Goal: Task Accomplishment & Management: Use online tool/utility

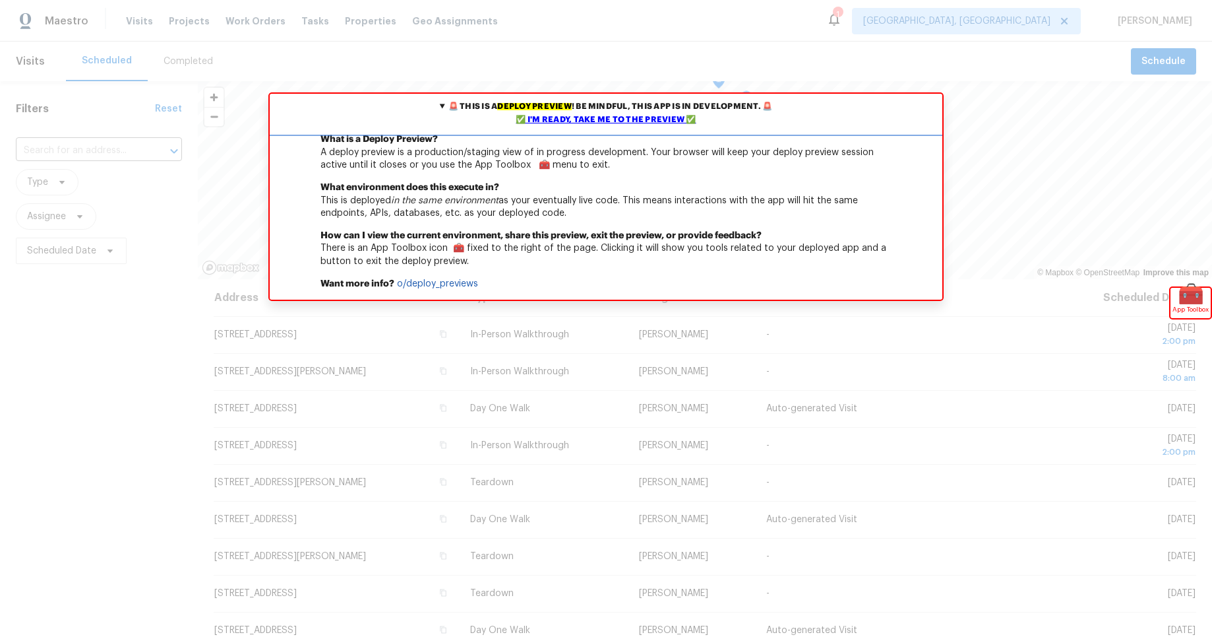
click at [653, 117] on div "✅ I'm ready, take me to the preview ✅" at bounding box center [606, 119] width 666 height 13
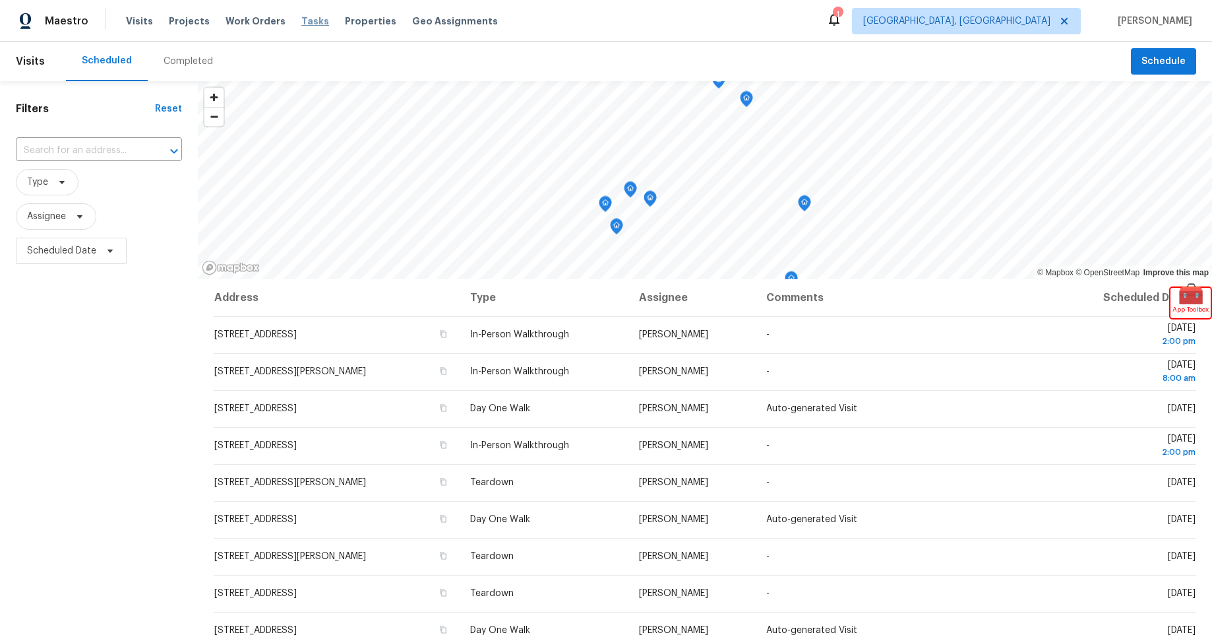
click at [303, 20] on span "Tasks" at bounding box center [315, 20] width 28 height 9
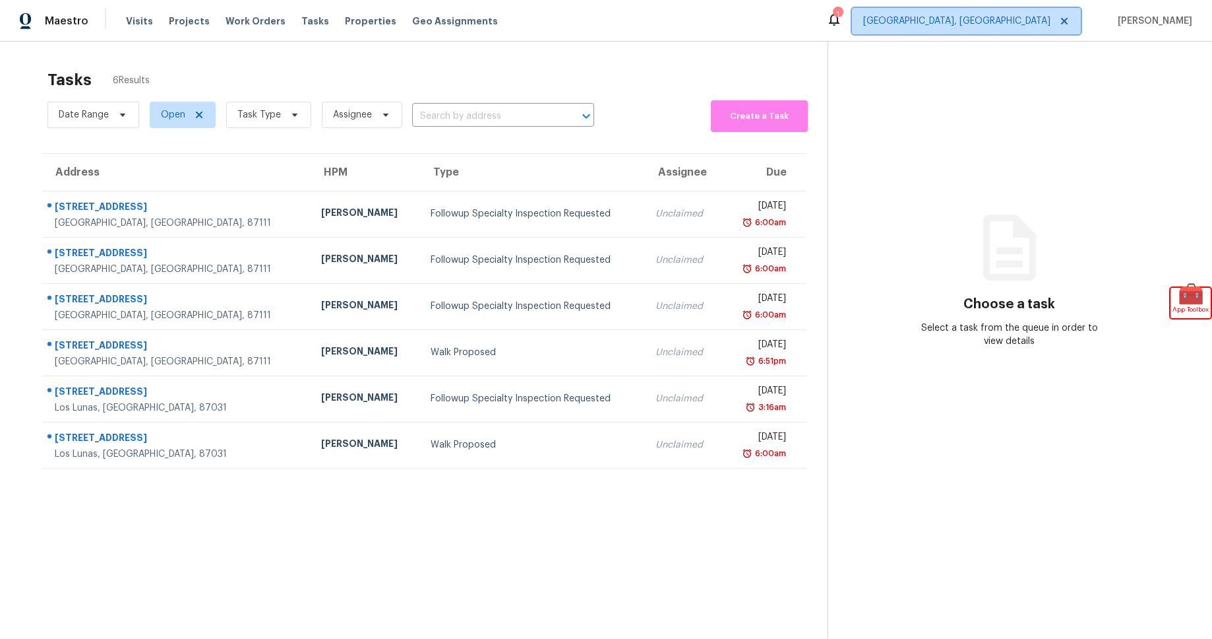
click at [1042, 23] on span "Albuquerque, NM" at bounding box center [957, 21] width 187 height 13
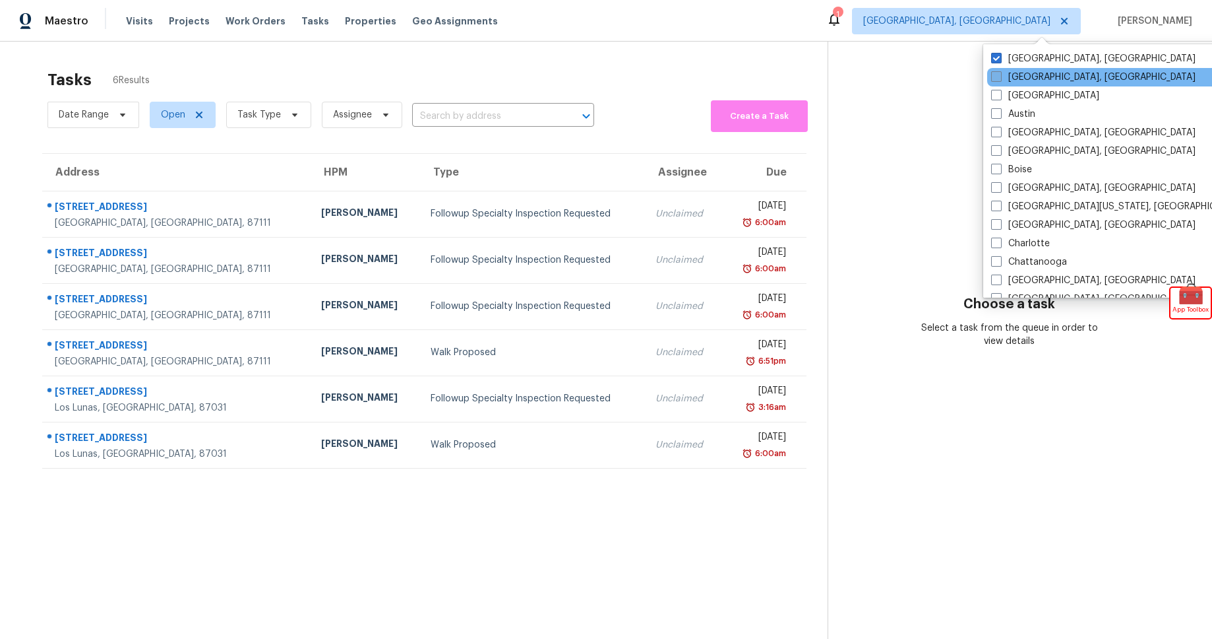
click at [1005, 77] on label "Asheville, NC" at bounding box center [1093, 77] width 205 height 13
click at [1000, 77] on input "Asheville, NC" at bounding box center [995, 75] width 9 height 9
checkbox input "true"
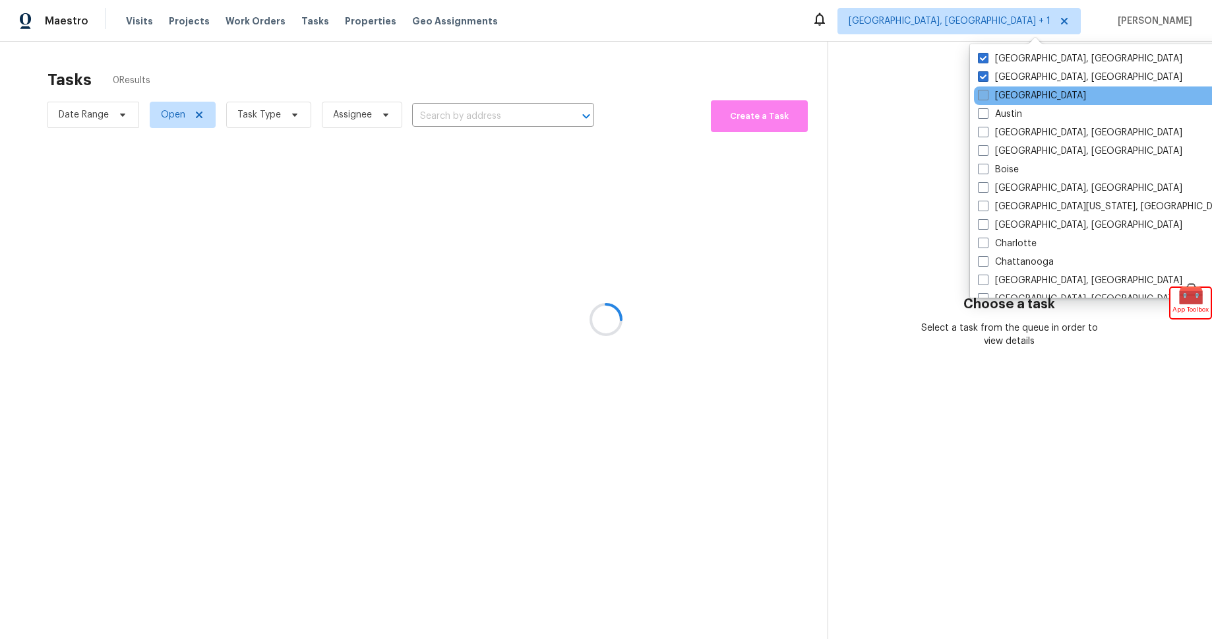
click at [1008, 98] on label "Atlanta" at bounding box center [1032, 95] width 108 height 13
click at [987, 98] on input "Atlanta" at bounding box center [982, 93] width 9 height 9
checkbox input "true"
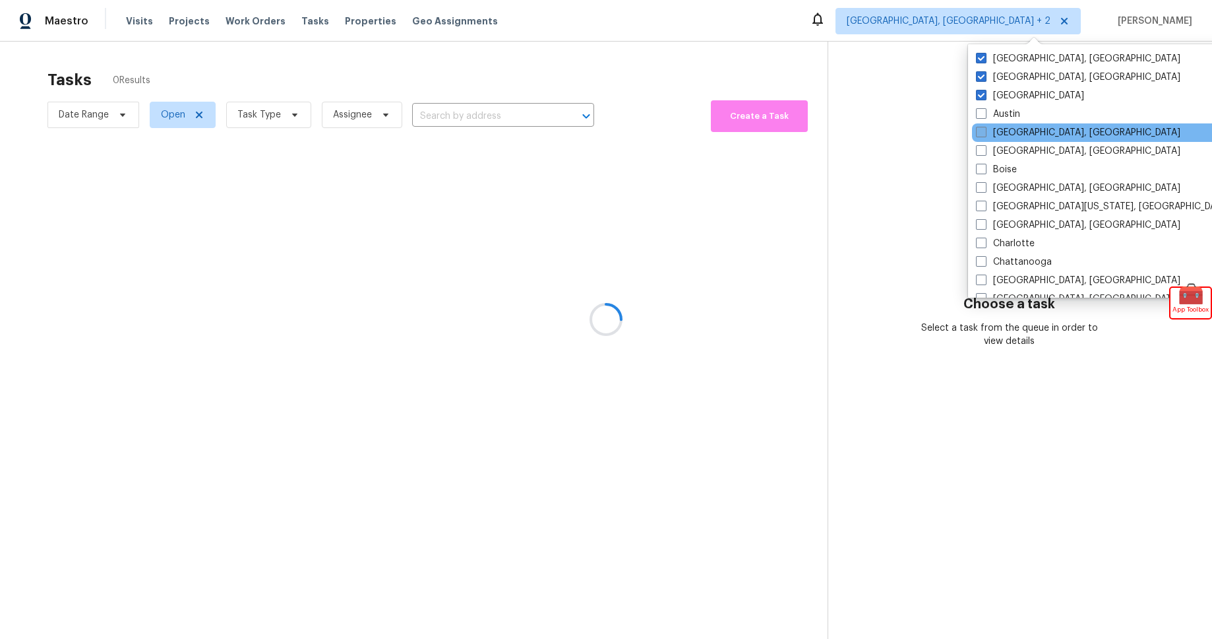
drag, startPoint x: 1011, startPoint y: 121, endPoint x: 1011, endPoint y: 128, distance: 7.3
click at [1011, 121] on div "Austin" at bounding box center [1105, 114] width 266 height 18
click at [1011, 135] on label "Baltimore, MD" at bounding box center [1078, 132] width 205 height 13
click at [985, 135] on input "Baltimore, MD" at bounding box center [980, 130] width 9 height 9
checkbox input "true"
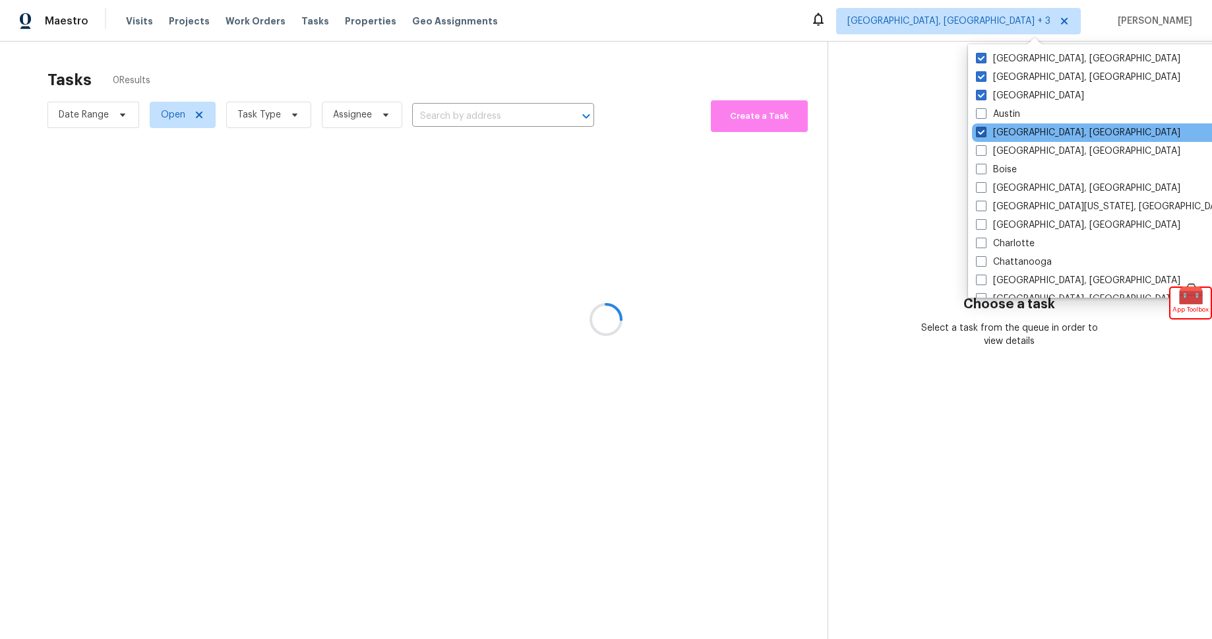
drag, startPoint x: 992, startPoint y: 114, endPoint x: 995, endPoint y: 126, distance: 12.2
click at [992, 114] on label "Austin" at bounding box center [998, 114] width 44 height 13
click at [985, 114] on input "Austin" at bounding box center [980, 112] width 9 height 9
checkbox input "true"
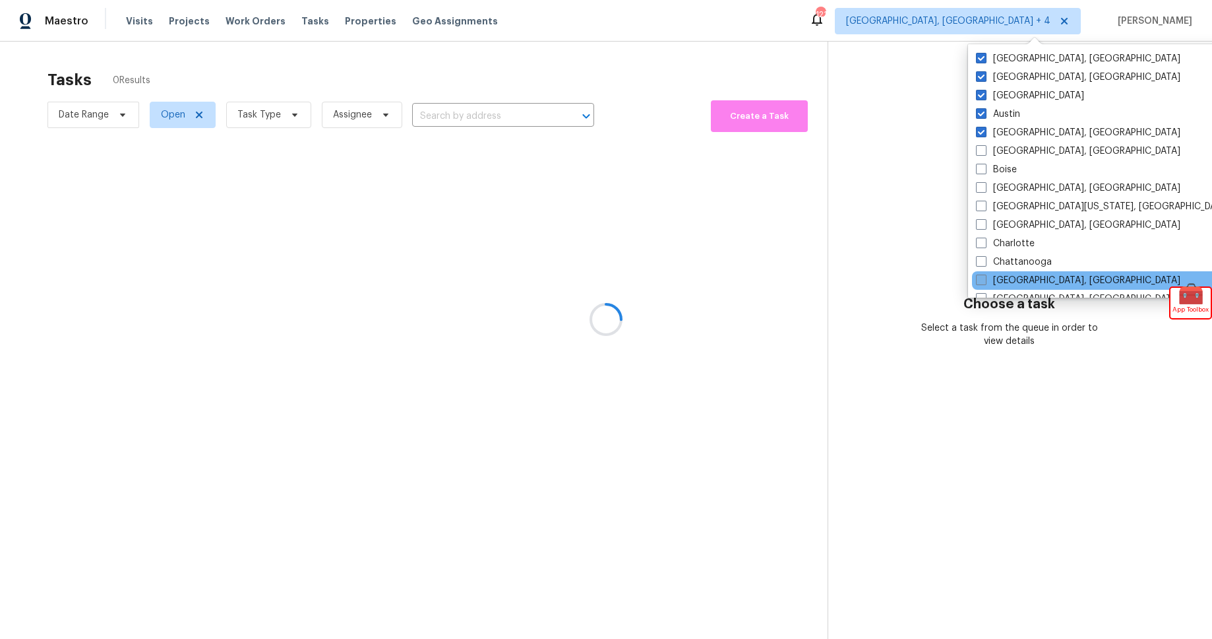
drag, startPoint x: 980, startPoint y: 289, endPoint x: 984, endPoint y: 282, distance: 8.3
click at [980, 290] on div "Cincinnati, OH" at bounding box center [1105, 299] width 266 height 18
click at [986, 277] on span at bounding box center [981, 279] width 11 height 11
click at [985, 277] on input "Chicago, IL" at bounding box center [980, 278] width 9 height 9
checkbox input "true"
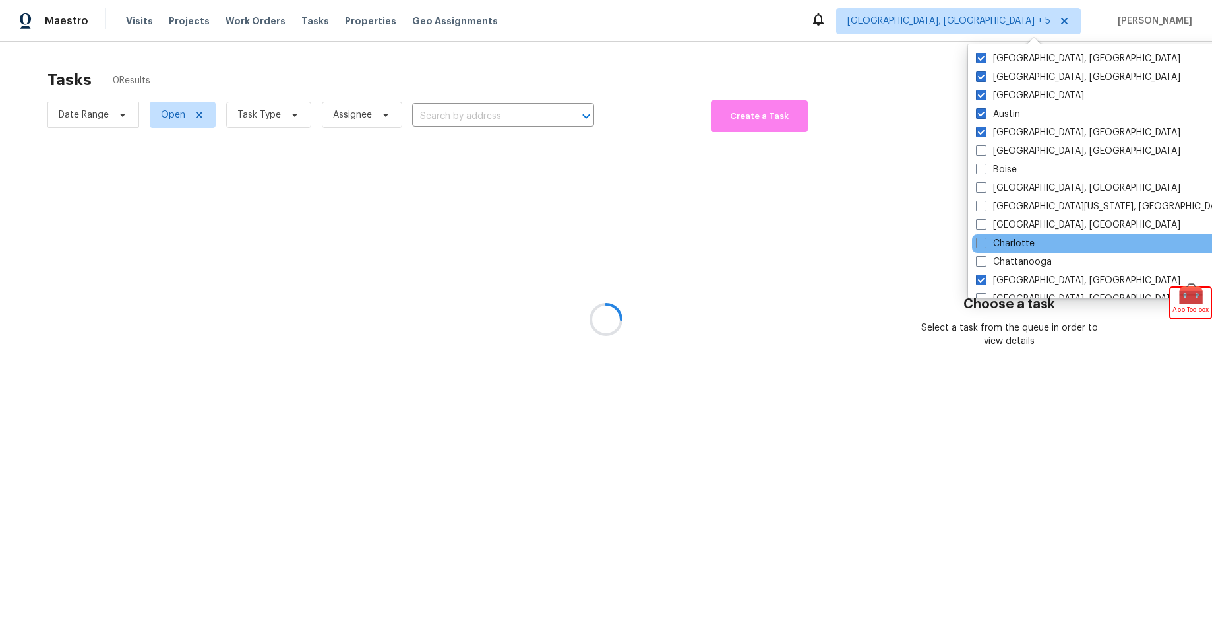
drag, startPoint x: 985, startPoint y: 258, endPoint x: 984, endPoint y: 251, distance: 7.3
click at [985, 258] on span at bounding box center [981, 261] width 11 height 11
click at [985, 258] on input "Chattanooga" at bounding box center [980, 259] width 9 height 9
checkbox input "true"
click at [982, 245] on span at bounding box center [981, 242] width 11 height 11
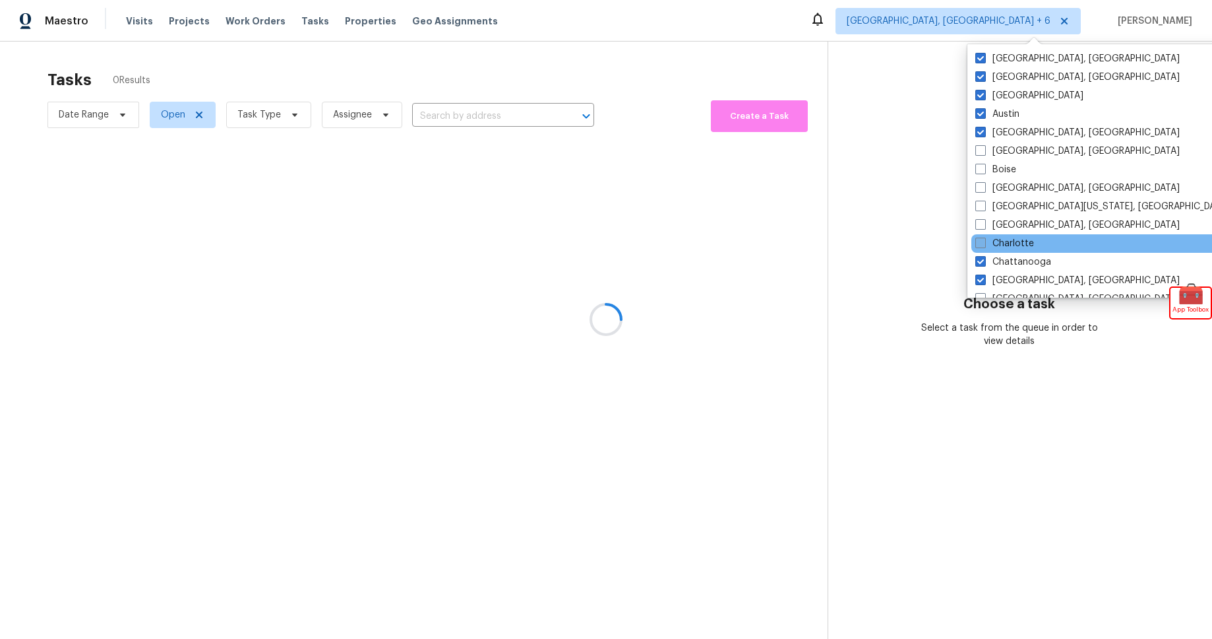
click at [982, 245] on input "Charlotte" at bounding box center [980, 241] width 9 height 9
checkbox input "true"
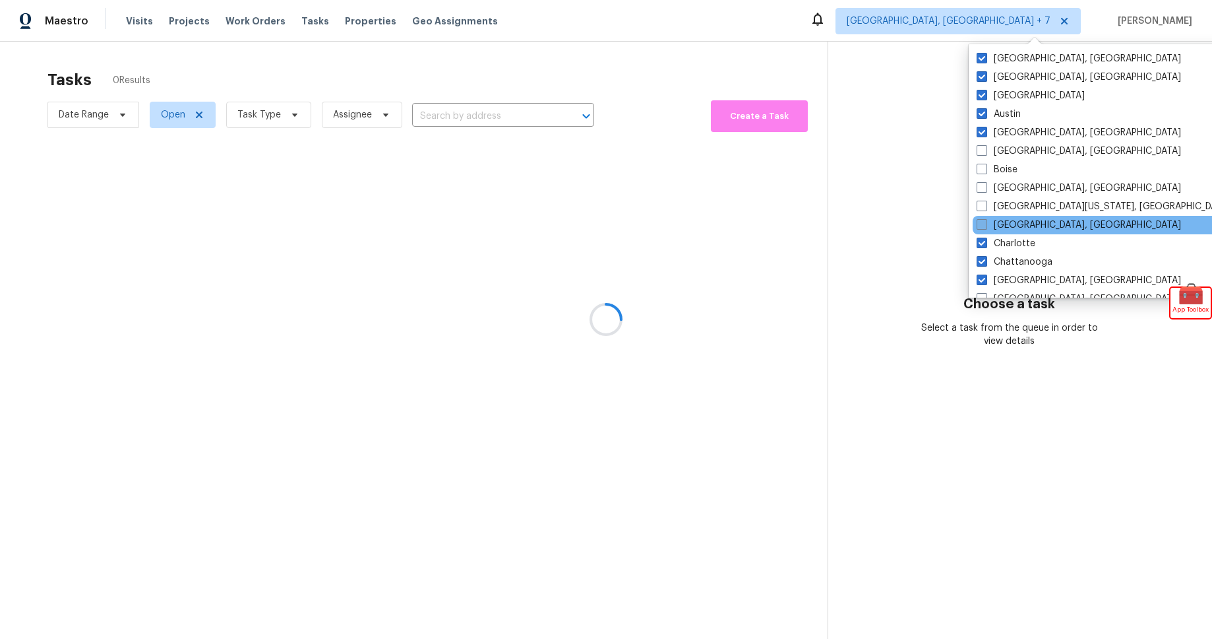
click at [982, 223] on span at bounding box center [982, 224] width 11 height 11
click at [982, 223] on input "Charleston, SC" at bounding box center [981, 222] width 9 height 9
checkbox input "true"
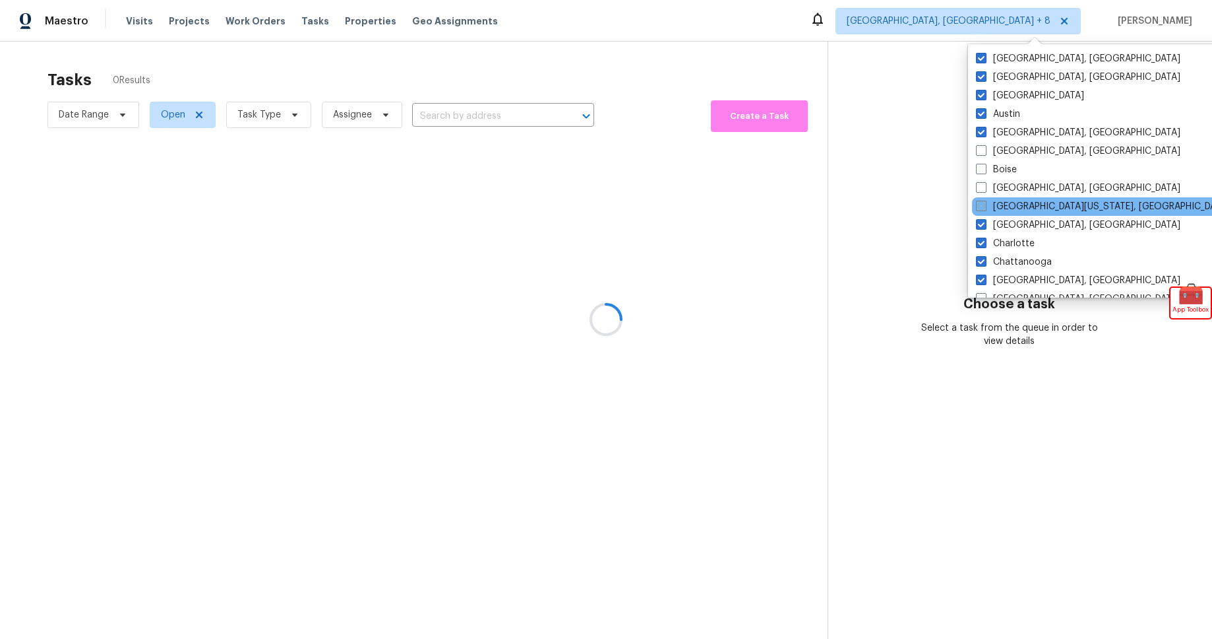
click at [983, 208] on span at bounding box center [981, 206] width 11 height 11
click at [983, 208] on input "Central California, CA" at bounding box center [980, 204] width 9 height 9
checkbox input "true"
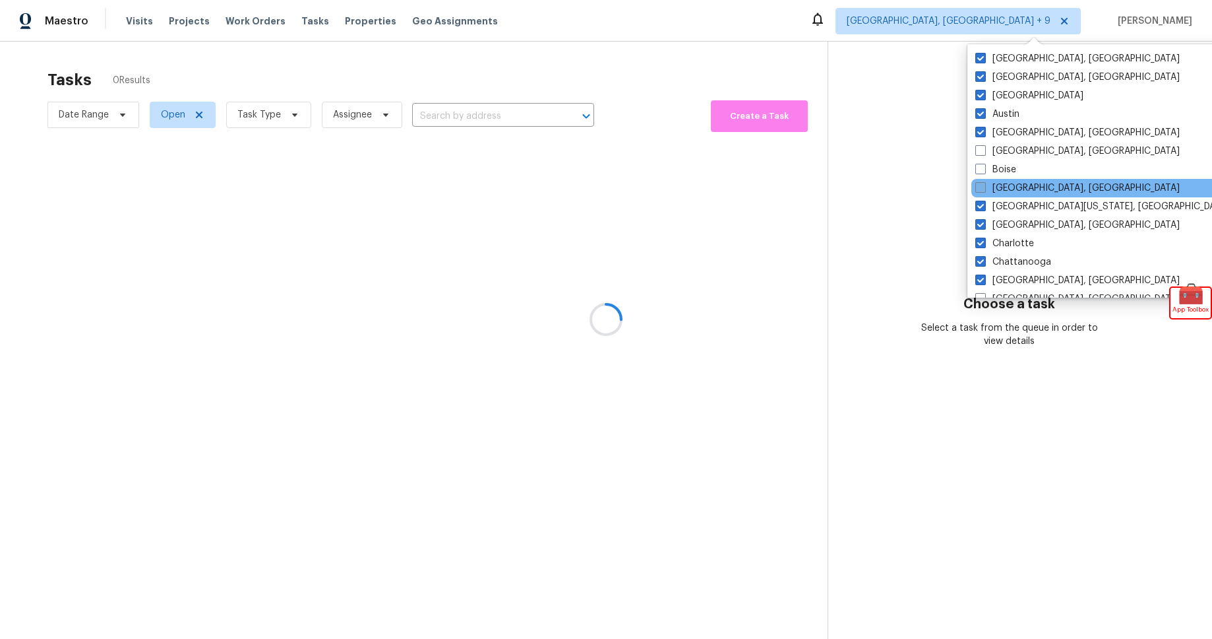
click at [986, 186] on span at bounding box center [981, 187] width 11 height 11
click at [984, 186] on input "Boston, MA" at bounding box center [980, 185] width 9 height 9
checkbox input "true"
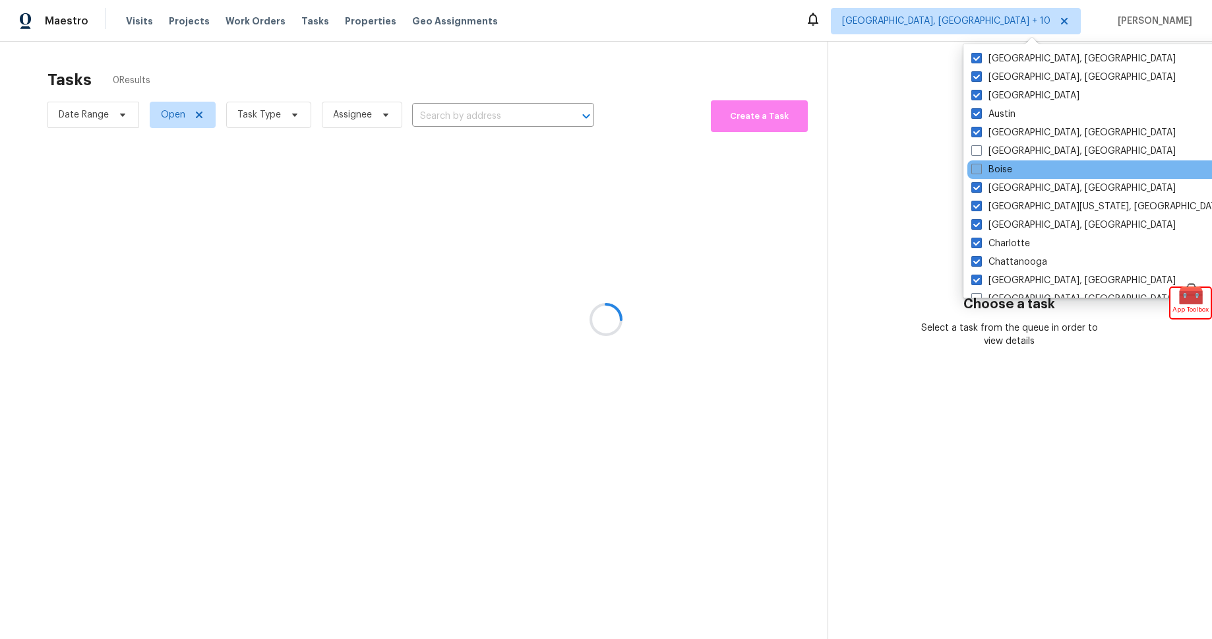
click at [986, 169] on label "Boise" at bounding box center [992, 169] width 41 height 13
click at [980, 169] on input "Boise" at bounding box center [976, 167] width 9 height 9
checkbox input "true"
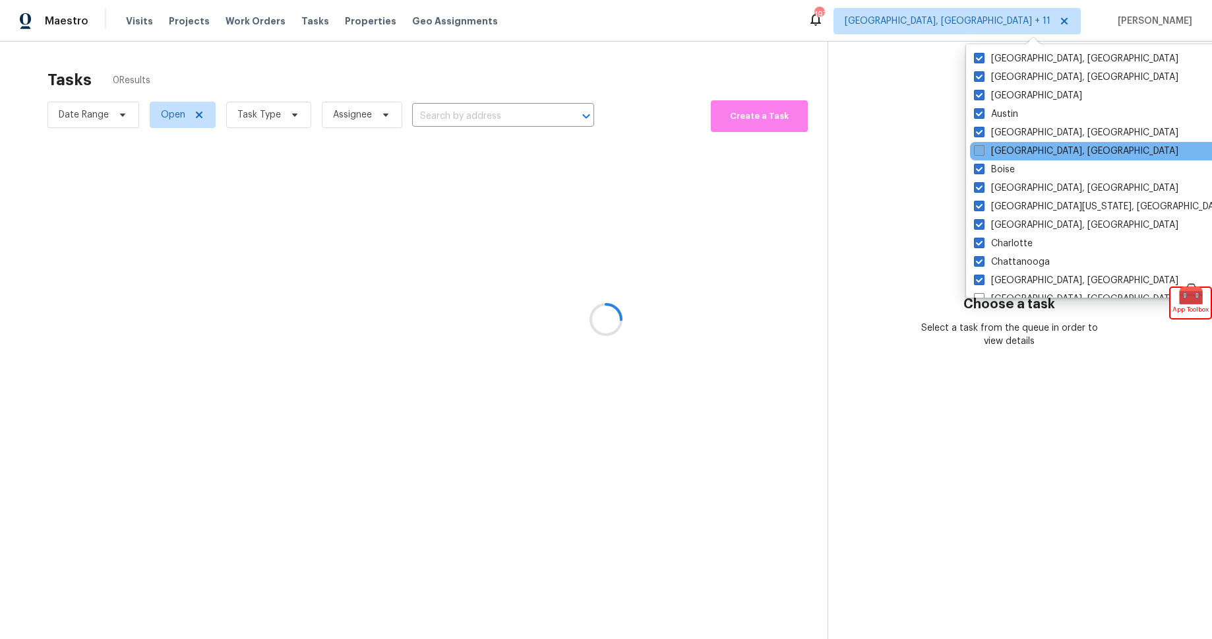
click at [983, 150] on span at bounding box center [979, 150] width 11 height 11
click at [983, 150] on input "Birmingham, AL" at bounding box center [978, 148] width 9 height 9
checkbox input "true"
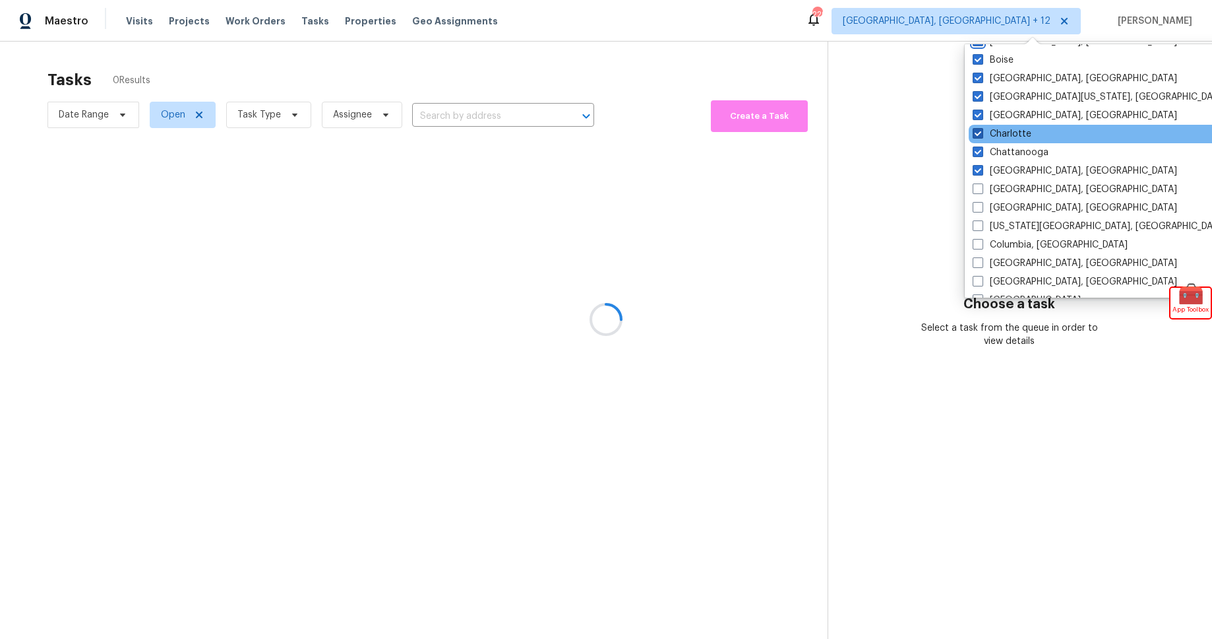
scroll to position [172, 0]
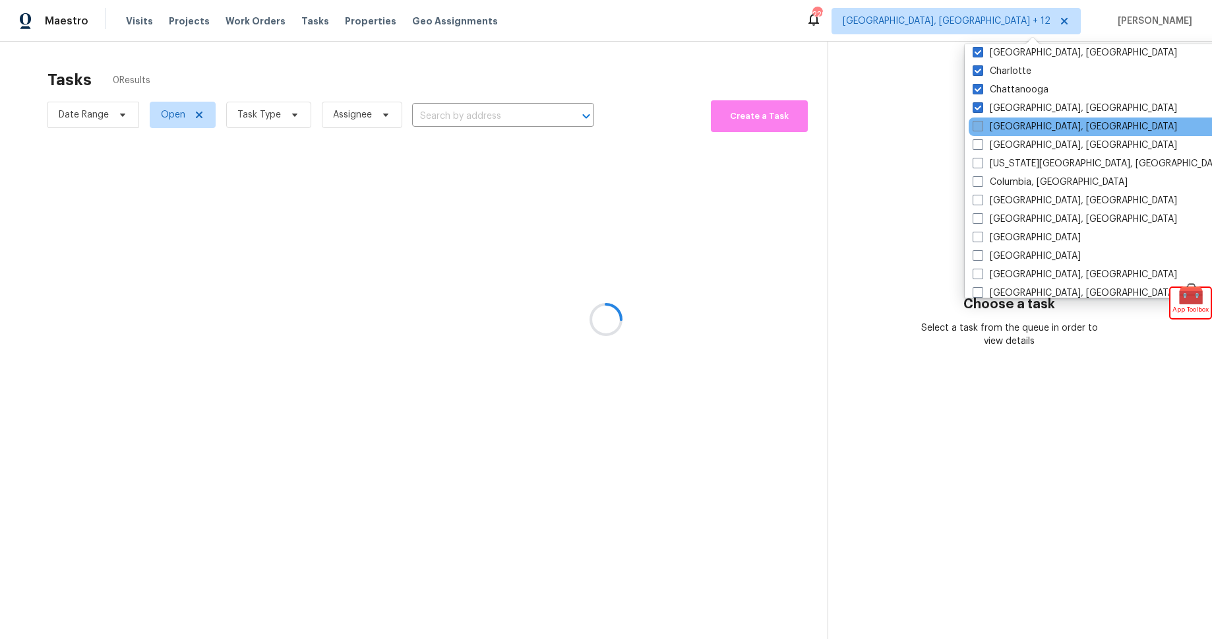
click at [982, 122] on span at bounding box center [978, 126] width 11 height 11
click at [982, 122] on input "Cincinnati, OH" at bounding box center [977, 124] width 9 height 9
checkbox input "true"
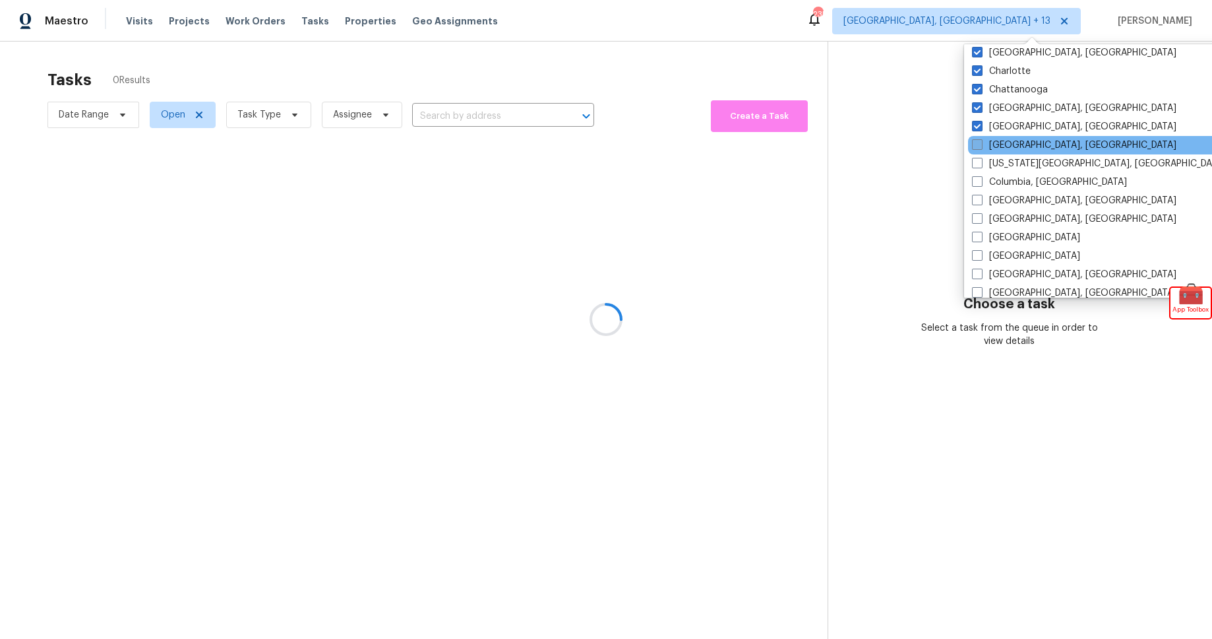
click at [980, 143] on span at bounding box center [977, 144] width 11 height 11
click at [980, 143] on input "Cleveland, OH" at bounding box center [976, 143] width 9 height 9
checkbox input "true"
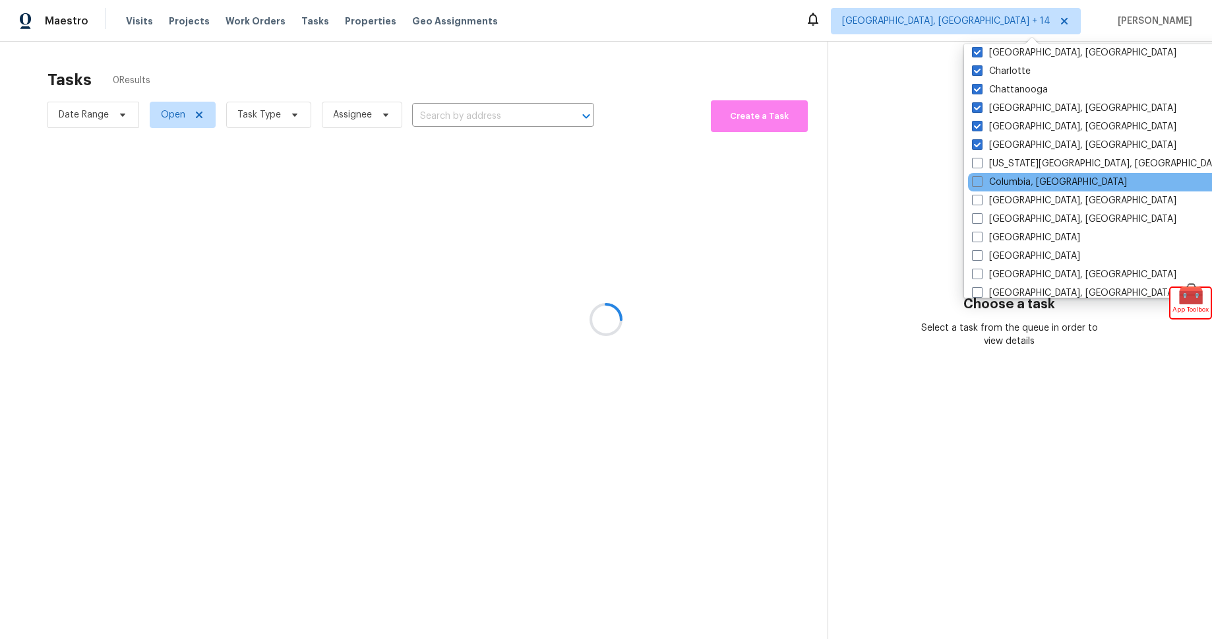
drag, startPoint x: 978, startPoint y: 160, endPoint x: 977, endPoint y: 173, distance: 13.2
click at [978, 160] on span at bounding box center [977, 163] width 11 height 11
click at [978, 160] on input "Colorado Springs, CO" at bounding box center [976, 161] width 9 height 9
checkbox input "true"
drag, startPoint x: 976, startPoint y: 182, endPoint x: 975, endPoint y: 193, distance: 10.6
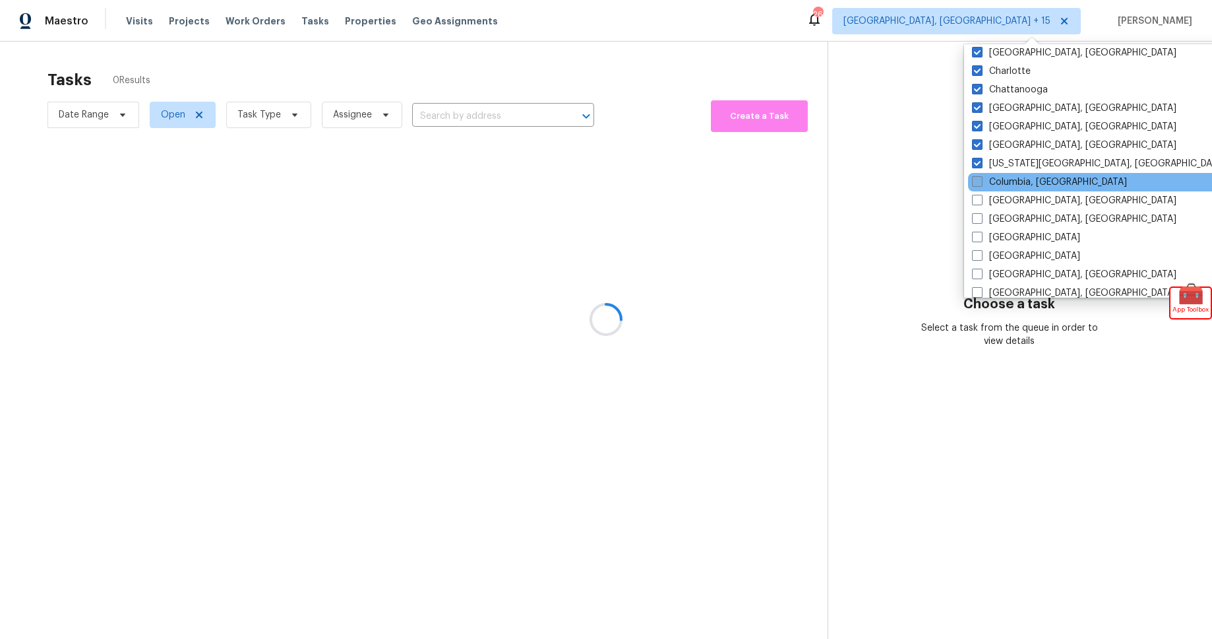
click at [976, 182] on span at bounding box center [977, 181] width 11 height 11
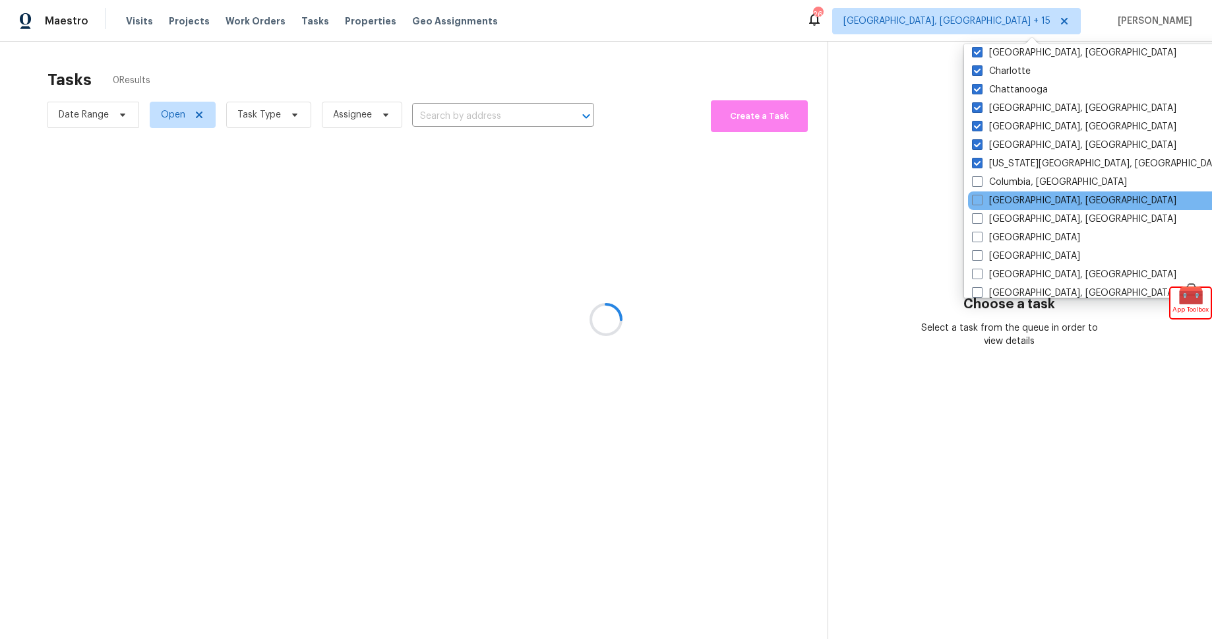
click at [976, 182] on input "Columbia, SC" at bounding box center [976, 179] width 9 height 9
checkbox input "true"
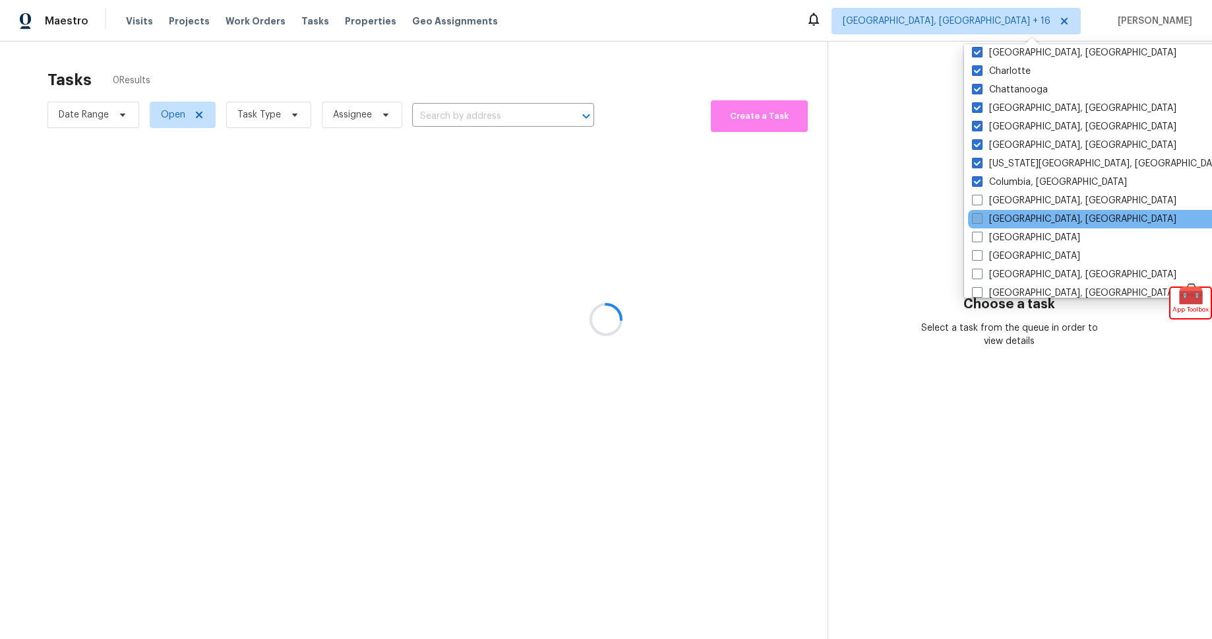
drag, startPoint x: 975, startPoint y: 193, endPoint x: 979, endPoint y: 217, distance: 24.7
click at [975, 194] on div "Columbus, OH" at bounding box center [1101, 200] width 266 height 18
click at [982, 218] on span at bounding box center [977, 218] width 11 height 11
click at [981, 218] on input "Corpus Christi, TX" at bounding box center [976, 216] width 9 height 9
checkbox input "true"
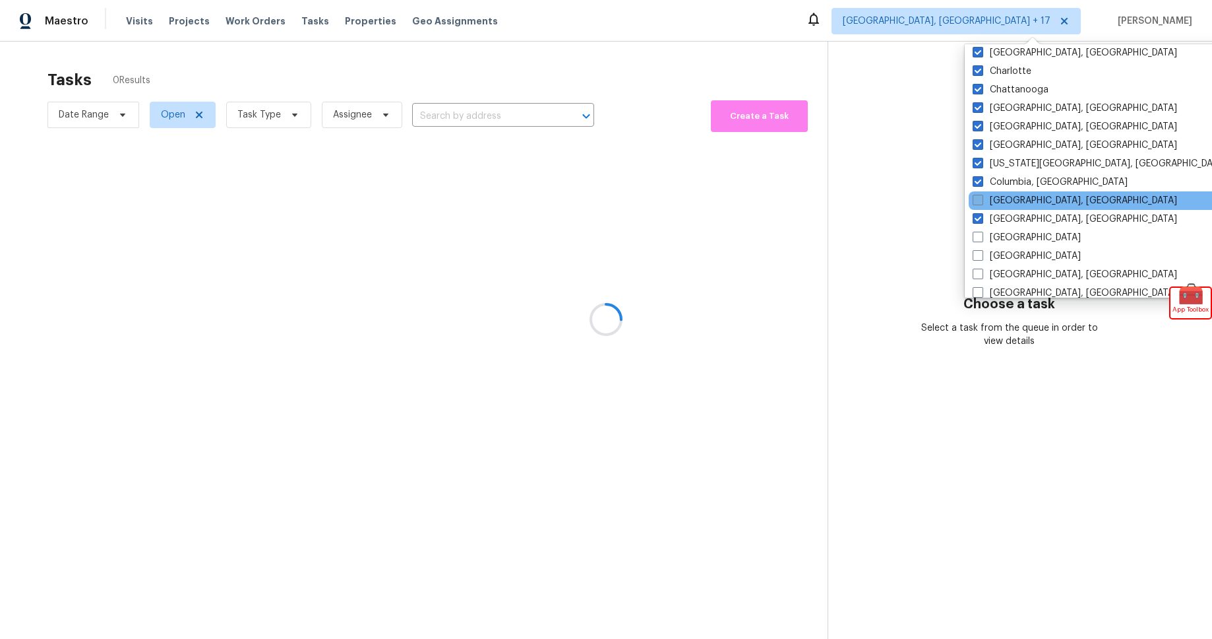
drag, startPoint x: 976, startPoint y: 195, endPoint x: 977, endPoint y: 205, distance: 9.3
click at [976, 195] on span at bounding box center [978, 200] width 11 height 11
click at [976, 195] on input "Columbus, OH" at bounding box center [977, 198] width 9 height 9
checkbox input "true"
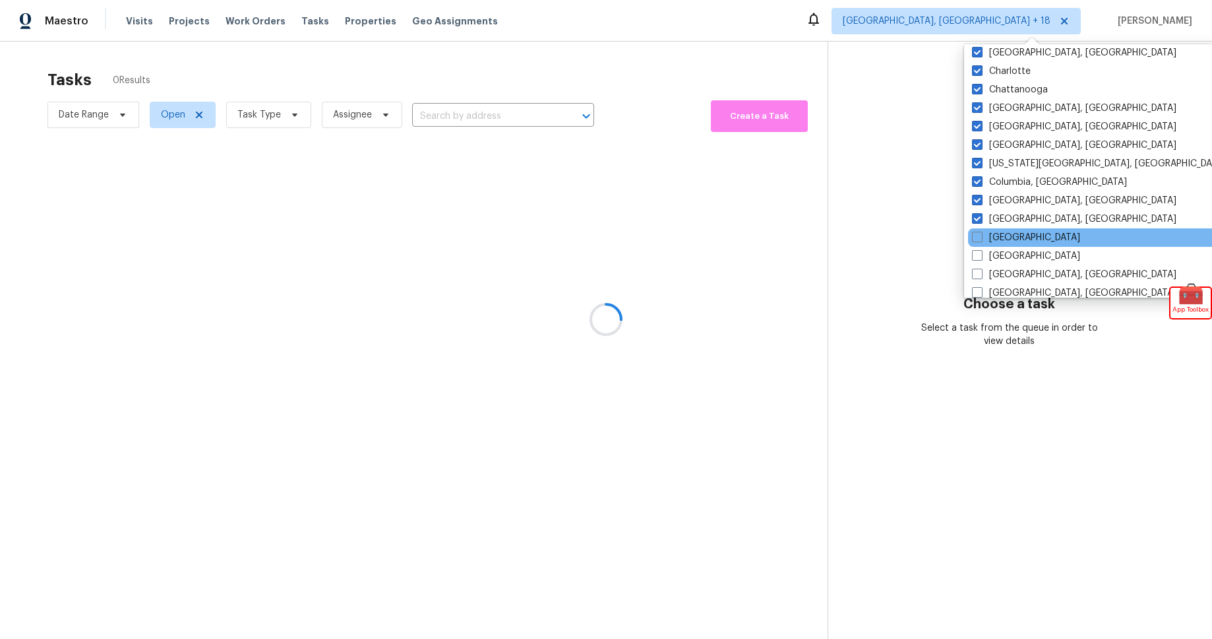
click at [980, 240] on span at bounding box center [977, 237] width 11 height 11
click at [980, 239] on input "Dallas" at bounding box center [976, 235] width 9 height 9
checkbox input "true"
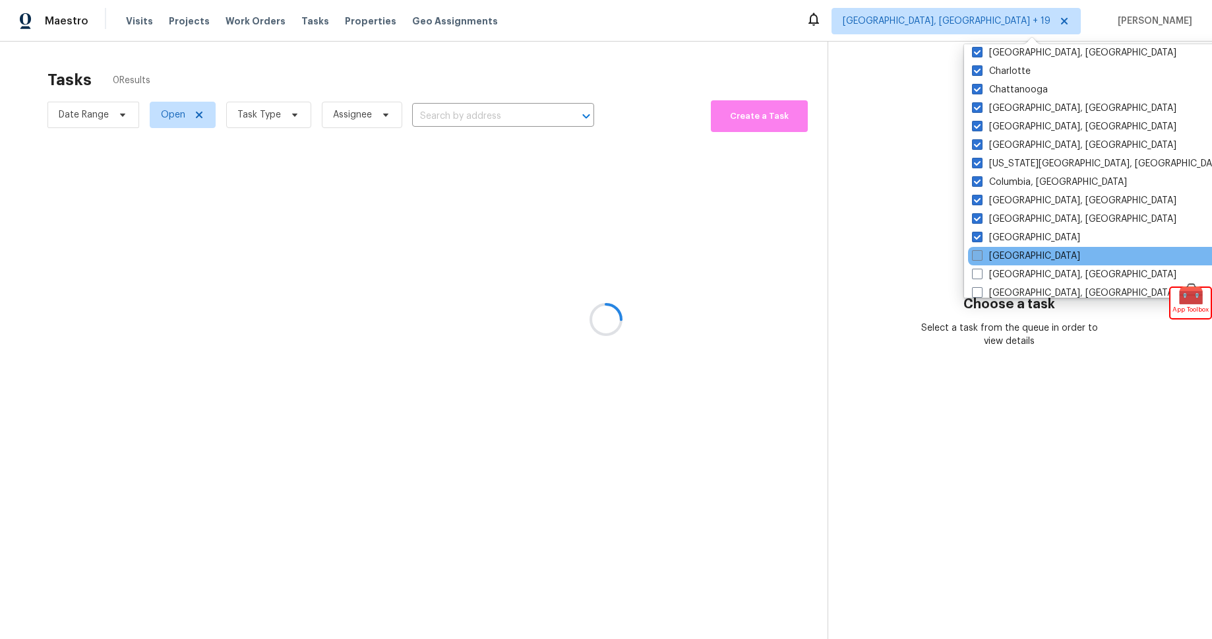
click at [980, 259] on span at bounding box center [977, 255] width 11 height 11
click at [980, 258] on input "Denver" at bounding box center [976, 253] width 9 height 9
checkbox input "true"
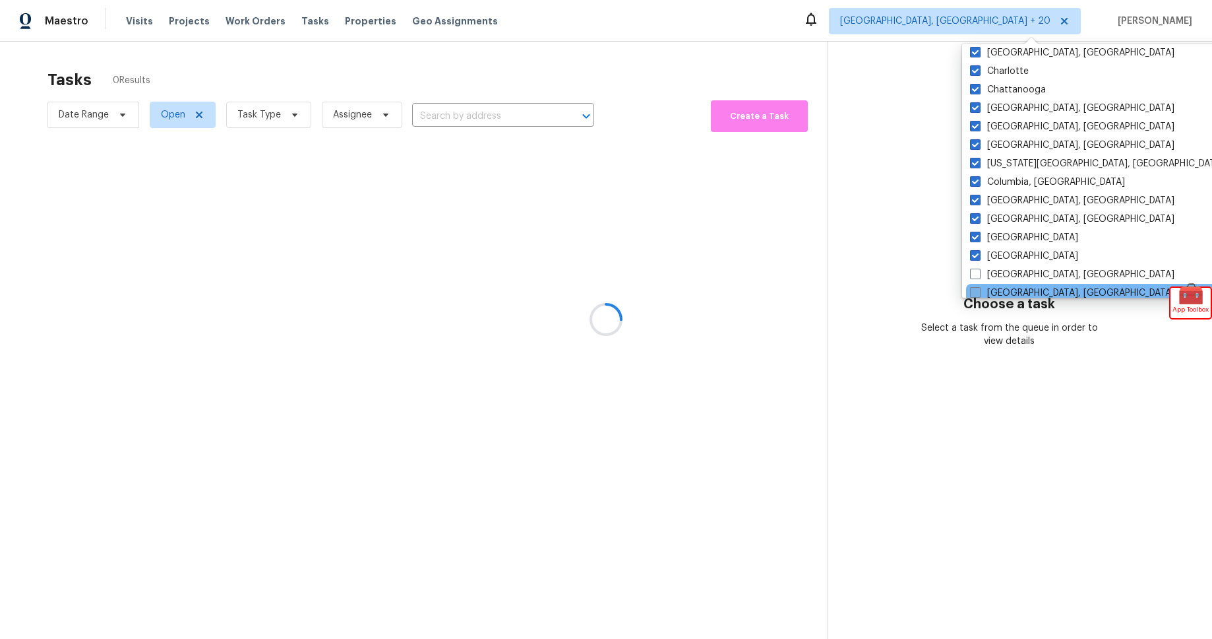
drag, startPoint x: 978, startPoint y: 273, endPoint x: 972, endPoint y: 288, distance: 16.1
click at [978, 274] on span at bounding box center [975, 273] width 11 height 11
click at [978, 274] on input "Detroit, MI" at bounding box center [974, 272] width 9 height 9
checkbox input "true"
click at [973, 291] on span at bounding box center [978, 292] width 11 height 11
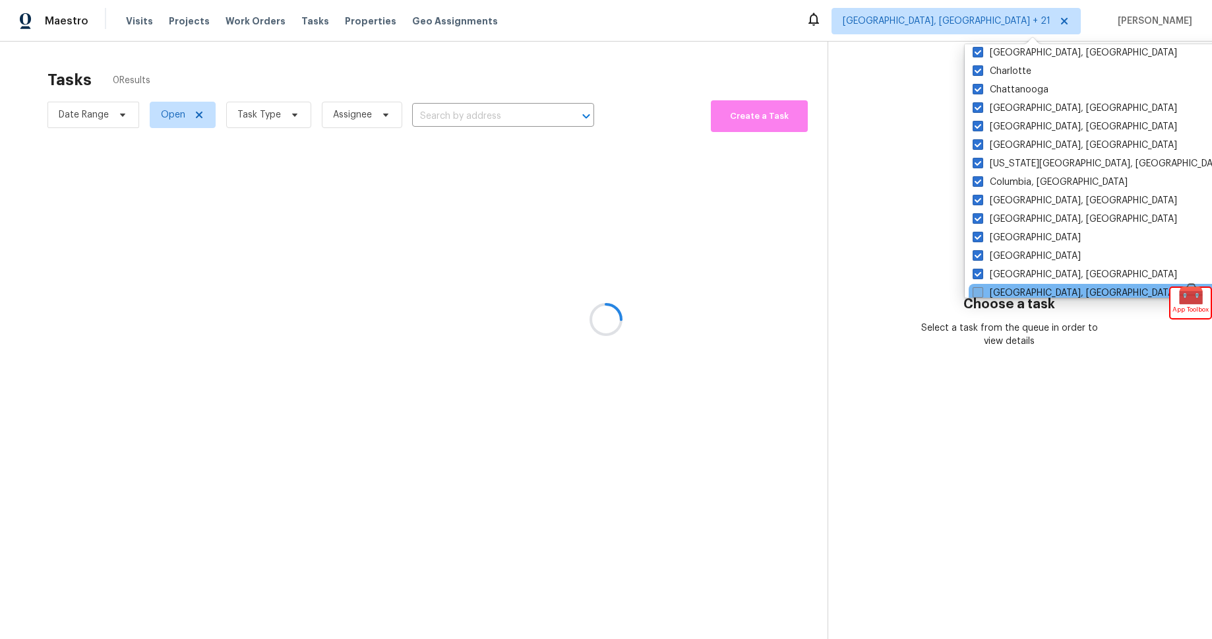
click at [973, 291] on input "Greensboro, NC" at bounding box center [977, 290] width 9 height 9
checkbox input "true"
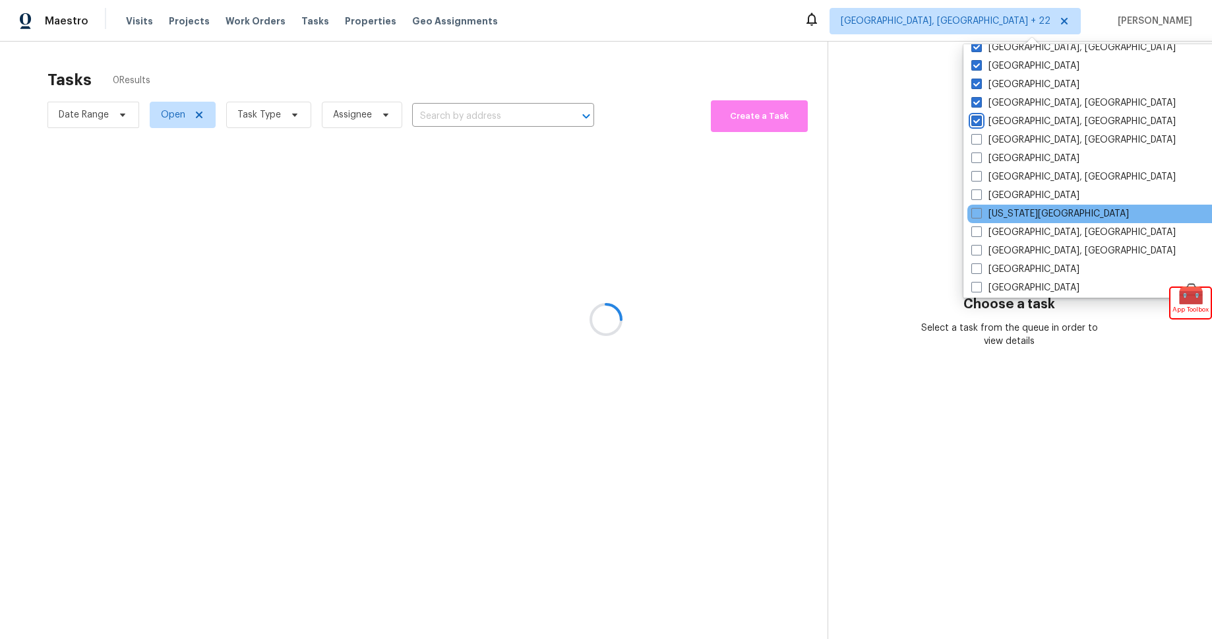
scroll to position [360, 0]
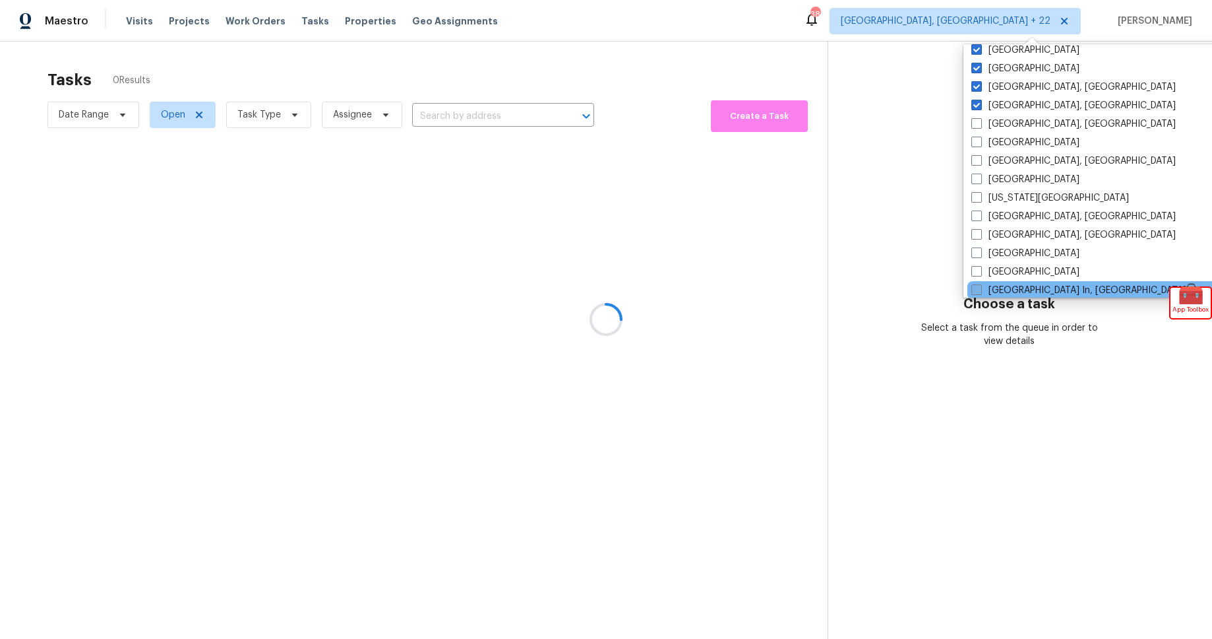
drag, startPoint x: 972, startPoint y: 287, endPoint x: 977, endPoint y: 270, distance: 17.8
click at [972, 286] on span at bounding box center [977, 289] width 11 height 11
click at [972, 286] on input "Louisville In, KY" at bounding box center [976, 288] width 9 height 9
checkbox input "true"
click at [977, 268] on span at bounding box center [976, 271] width 11 height 11
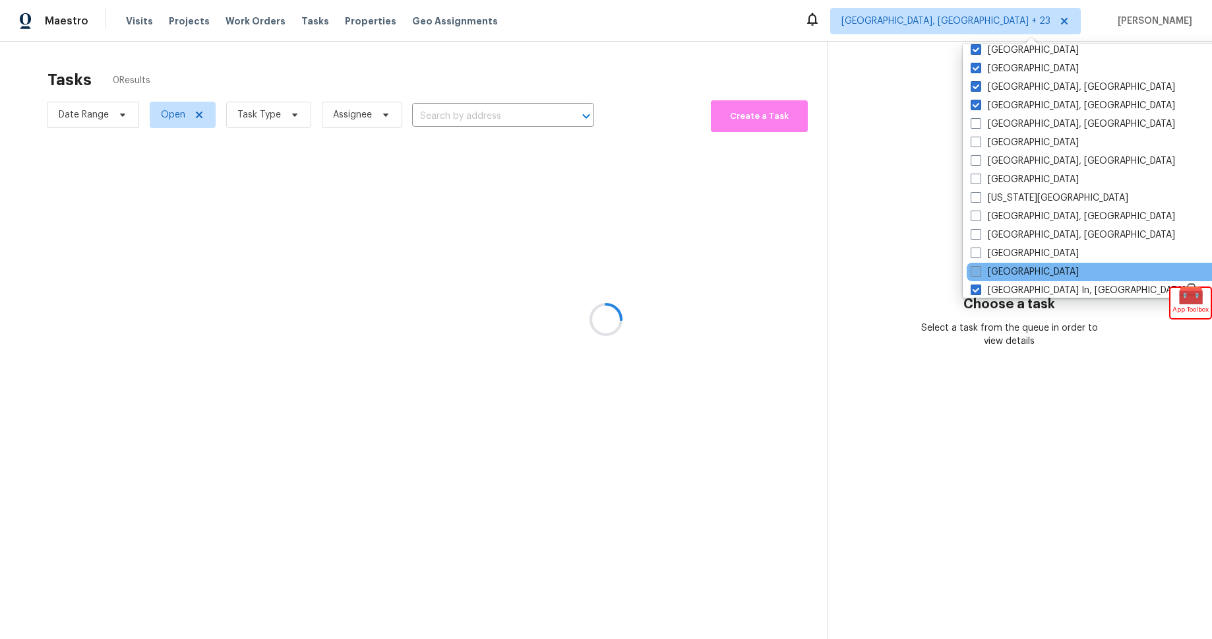
click at [977, 268] on input "Los Angeles" at bounding box center [975, 269] width 9 height 9
checkbox input "true"
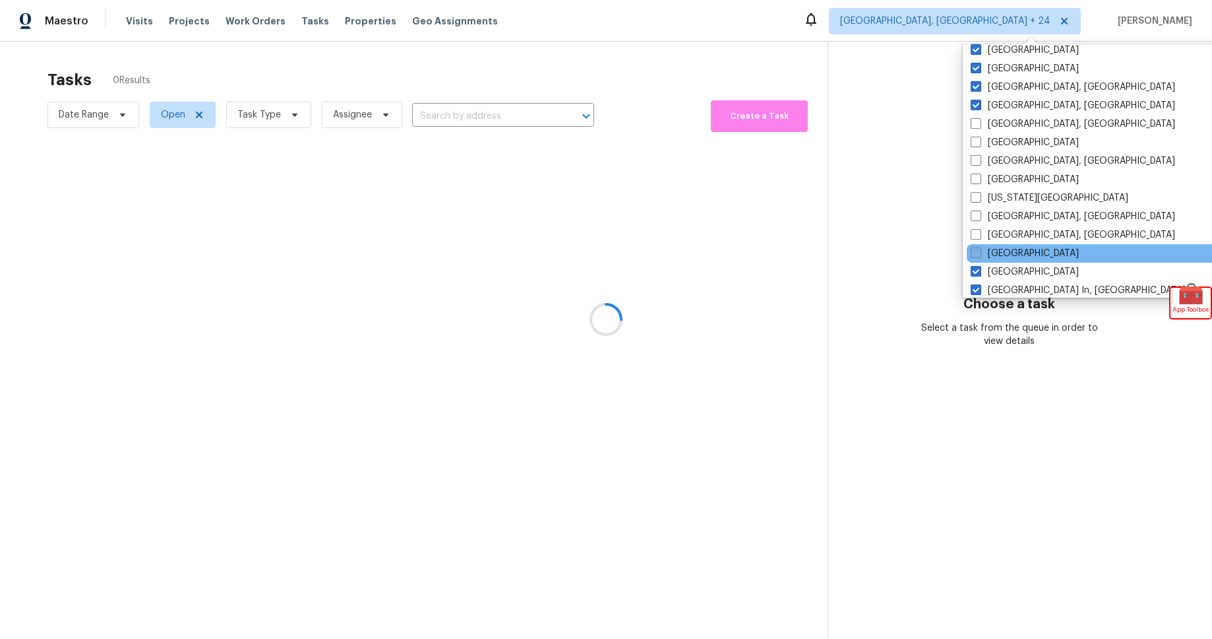
click at [981, 249] on label "Las Vegas" at bounding box center [1025, 253] width 108 height 13
click at [980, 249] on input "Las Vegas" at bounding box center [975, 251] width 9 height 9
checkbox input "true"
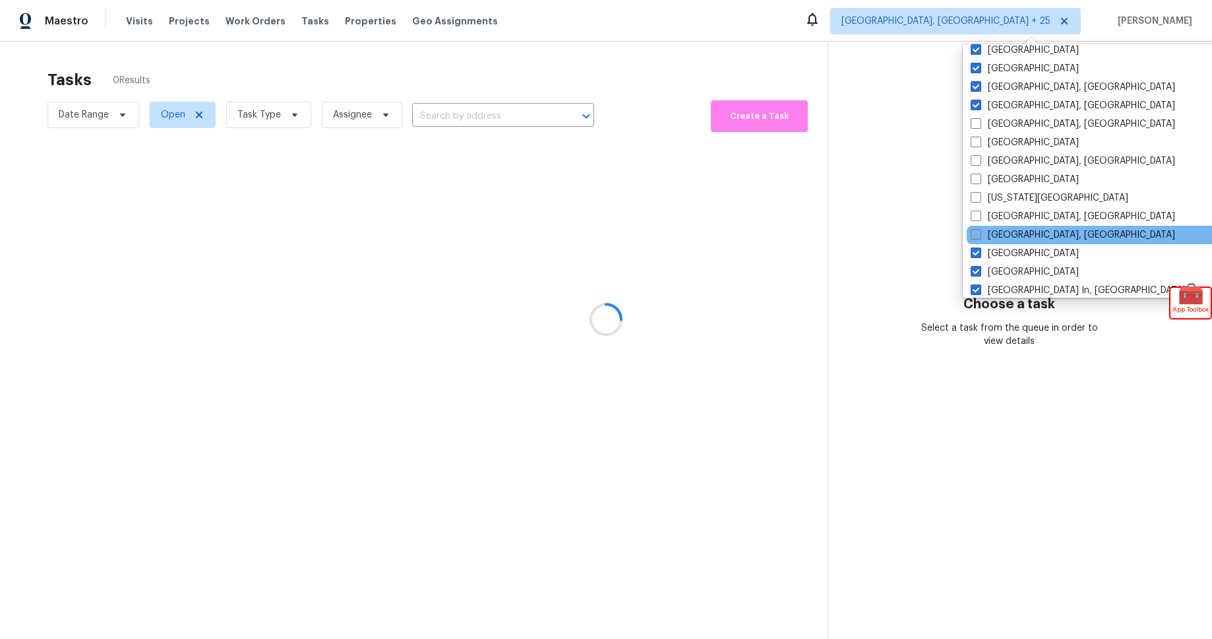
click at [980, 236] on span at bounding box center [976, 234] width 11 height 11
click at [980, 236] on input "Knoxville, TN" at bounding box center [975, 232] width 9 height 9
checkbox input "true"
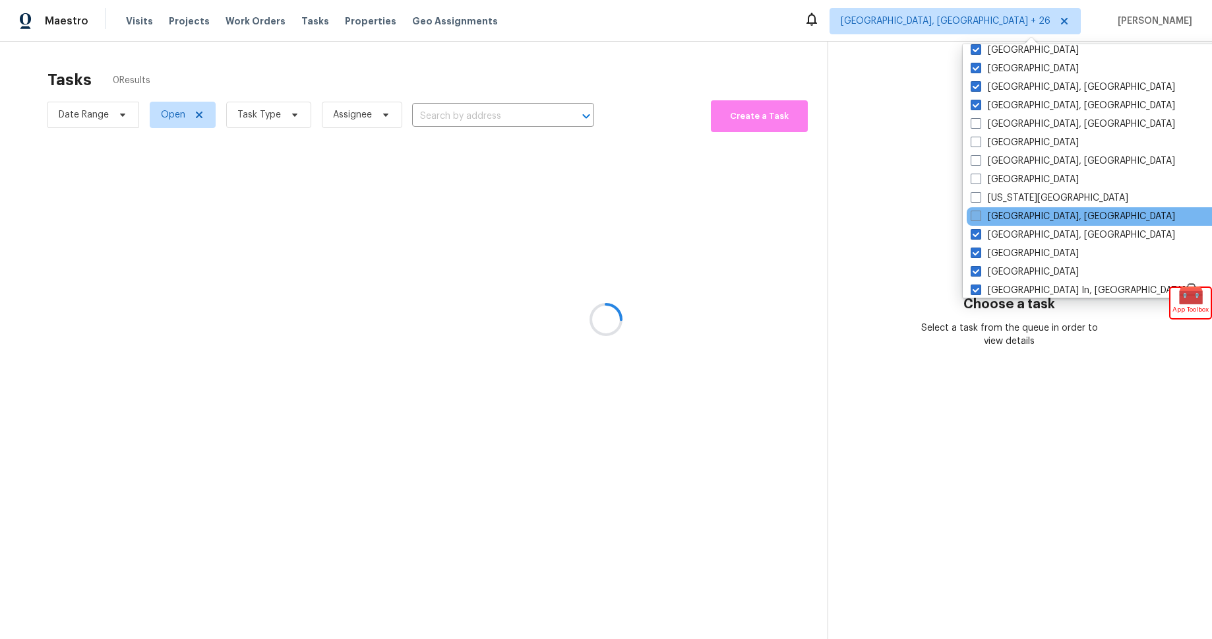
click at [977, 213] on span at bounding box center [976, 215] width 11 height 11
click at [977, 213] on input "Killeen, TX" at bounding box center [975, 214] width 9 height 9
checkbox input "true"
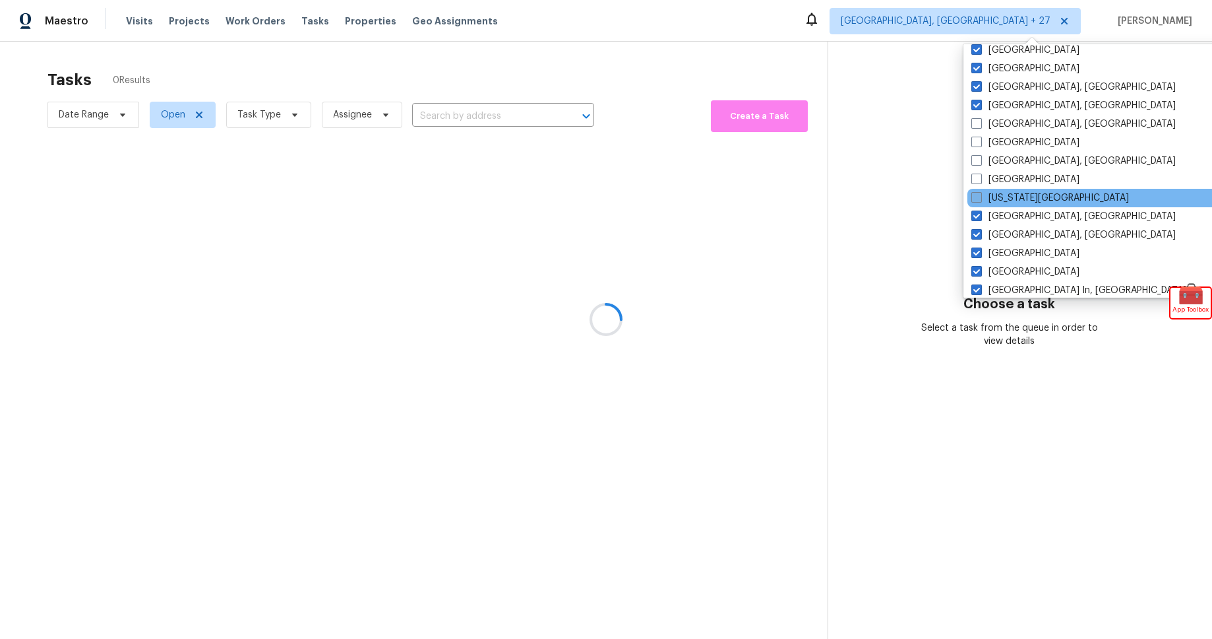
click at [977, 195] on span at bounding box center [977, 197] width 11 height 11
click at [977, 195] on input "Kansas City" at bounding box center [976, 195] width 9 height 9
checkbox input "true"
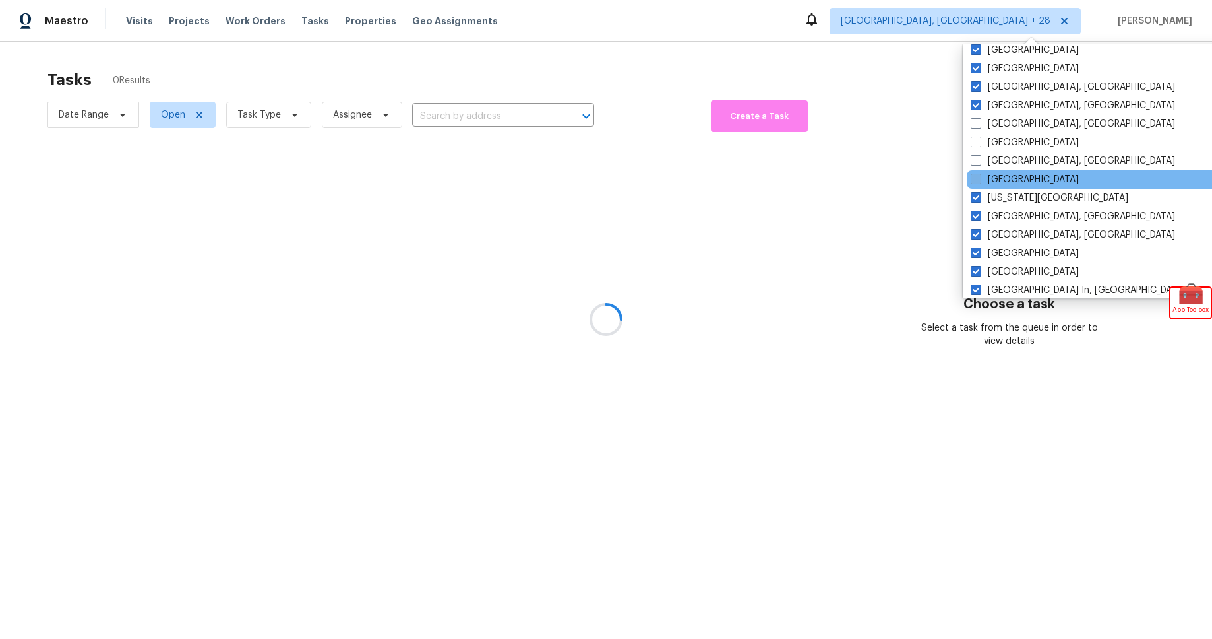
click at [978, 177] on span at bounding box center [976, 178] width 11 height 11
click at [978, 177] on input "Jacksonville" at bounding box center [975, 177] width 9 height 9
checkbox input "true"
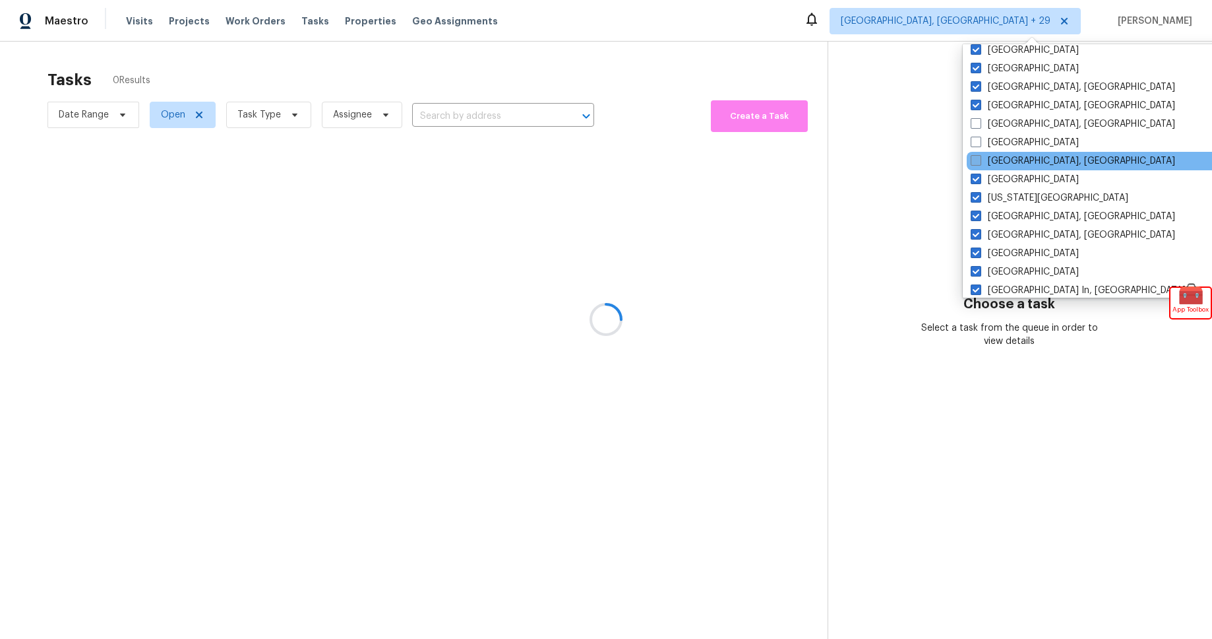
click at [977, 156] on span at bounding box center [976, 160] width 11 height 11
click at [977, 156] on input "Indianapolis, IN" at bounding box center [975, 158] width 9 height 9
checkbox input "true"
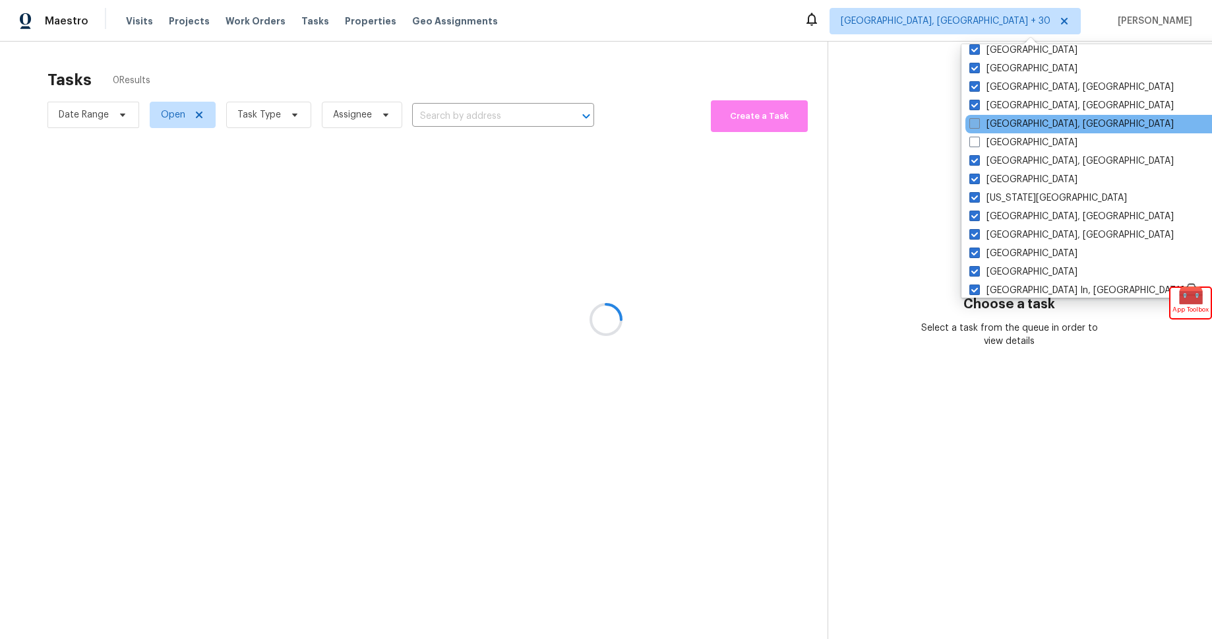
drag, startPoint x: 974, startPoint y: 145, endPoint x: 973, endPoint y: 129, distance: 16.5
click at [974, 145] on span at bounding box center [975, 142] width 11 height 11
click at [974, 144] on input "Houston" at bounding box center [974, 140] width 9 height 9
checkbox input "true"
click at [973, 122] on span at bounding box center [977, 123] width 11 height 11
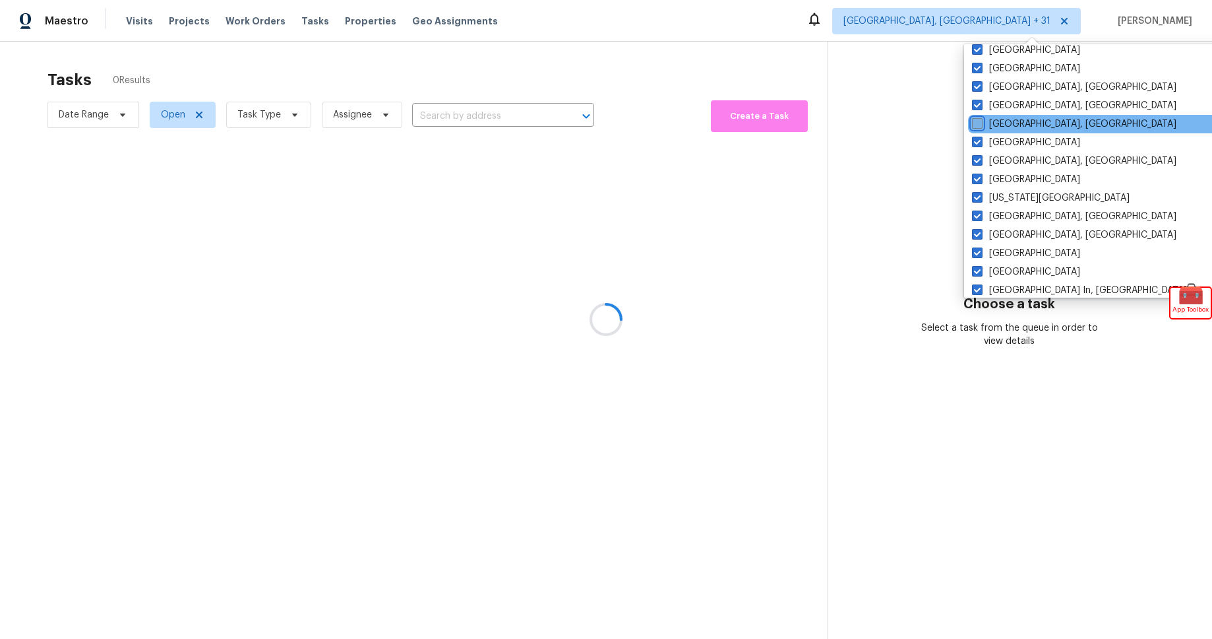
click at [973, 122] on input "Greenville, SC" at bounding box center [976, 121] width 9 height 9
checkbox input "true"
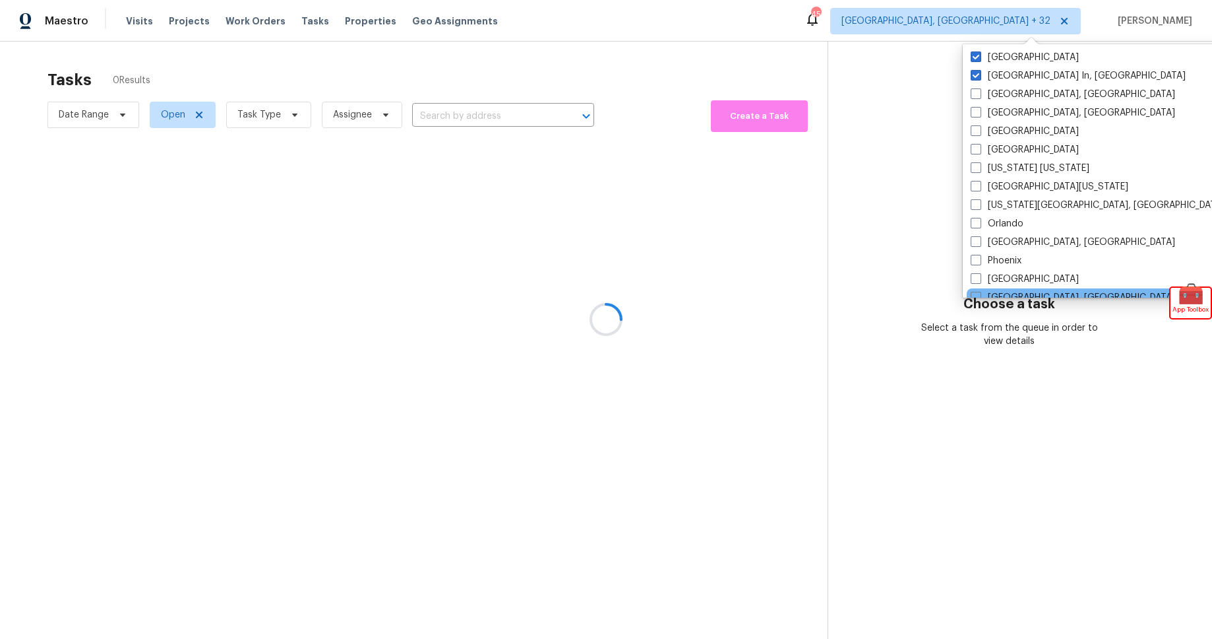
scroll to position [606, 0]
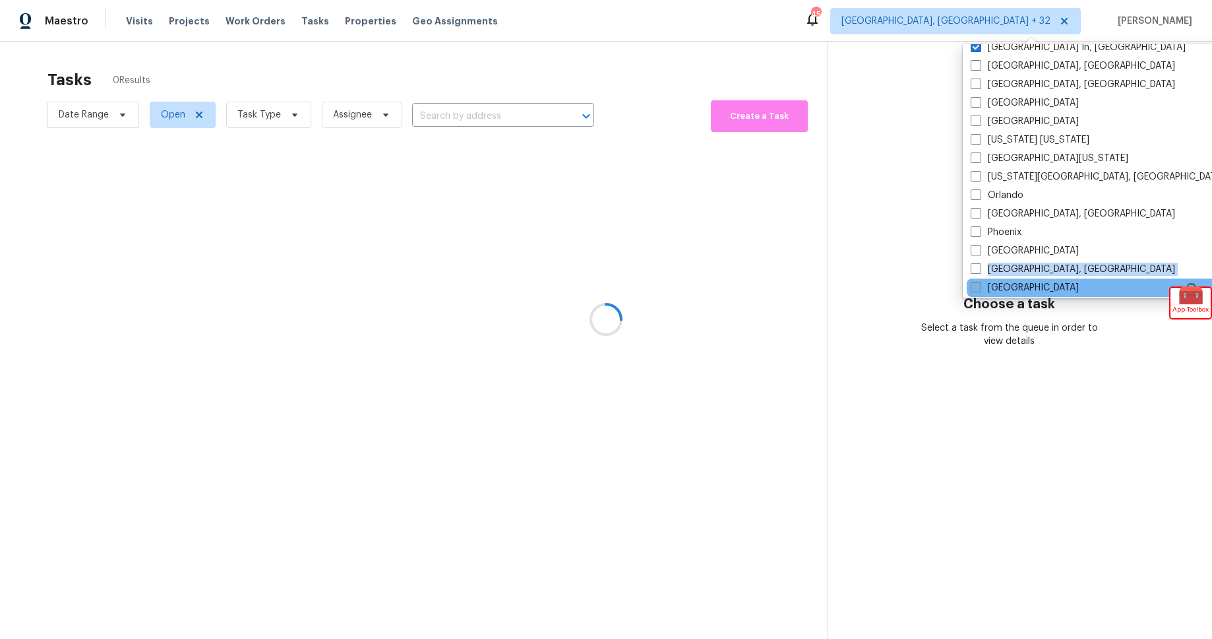
drag, startPoint x: 976, startPoint y: 288, endPoint x: 978, endPoint y: 281, distance: 6.7
click at [976, 286] on div "Albuquerque, NM Asheville, NC Atlanta Austin Baltimore, MD Birmingham, AL Boise…" at bounding box center [1100, 170] width 274 height 253
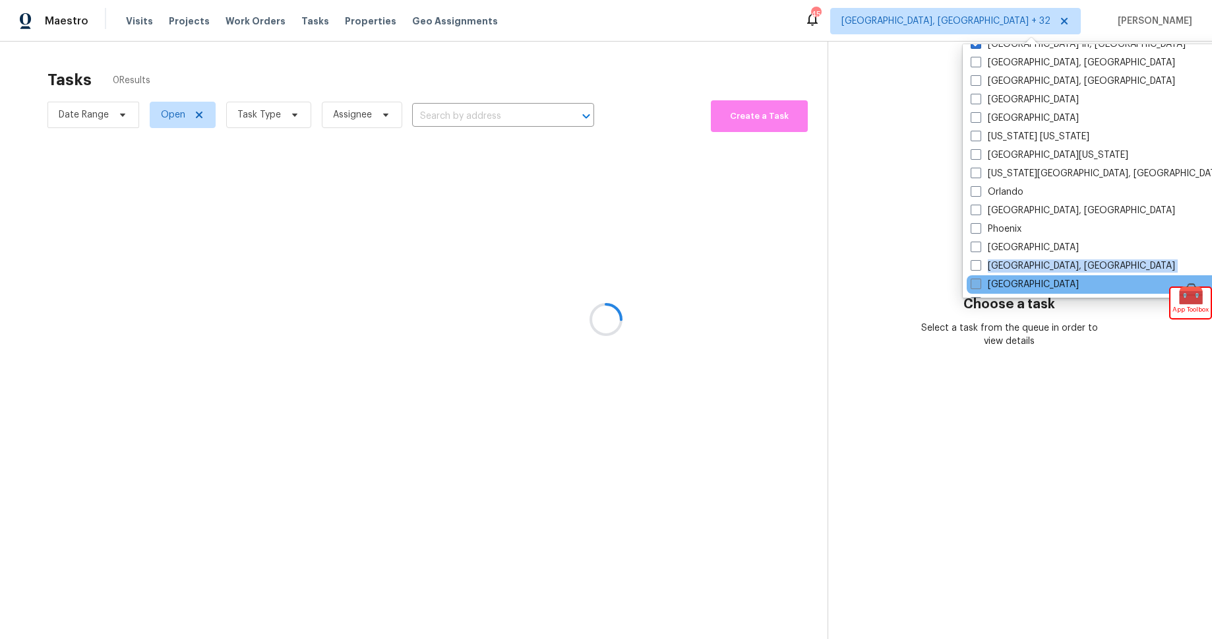
click at [978, 278] on span at bounding box center [976, 283] width 11 height 11
click at [978, 278] on input "Raleigh" at bounding box center [975, 282] width 9 height 9
checkbox input "true"
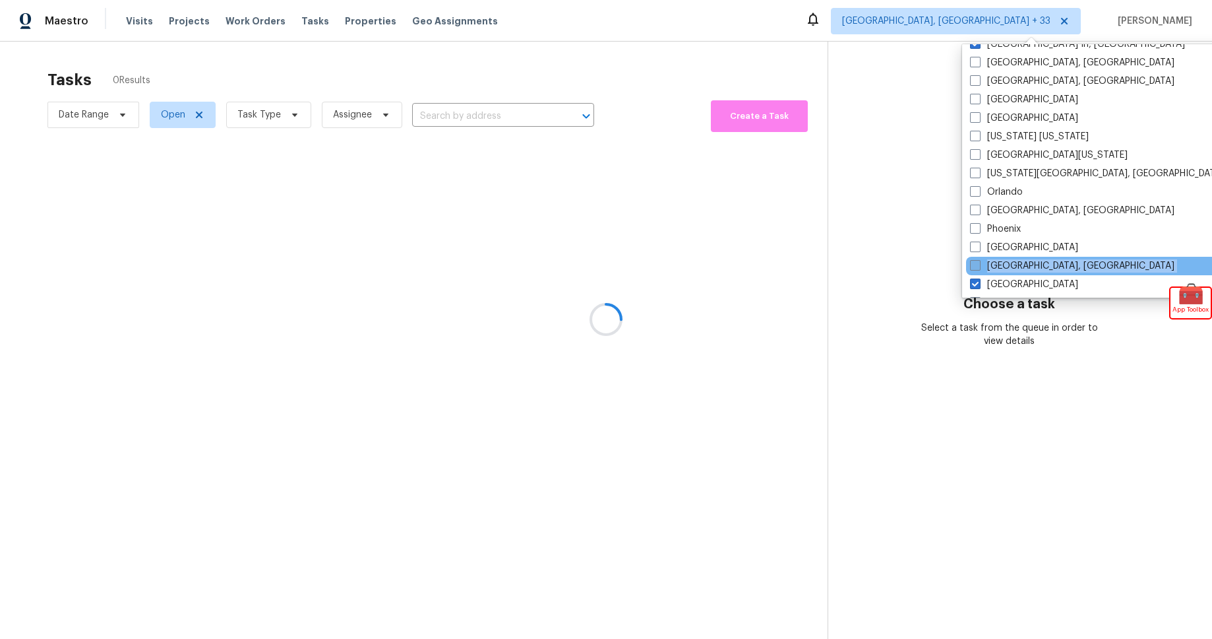
click at [977, 265] on span at bounding box center [975, 265] width 11 height 11
click at [977, 265] on input "Prescott, AZ" at bounding box center [974, 263] width 9 height 9
checkbox input "true"
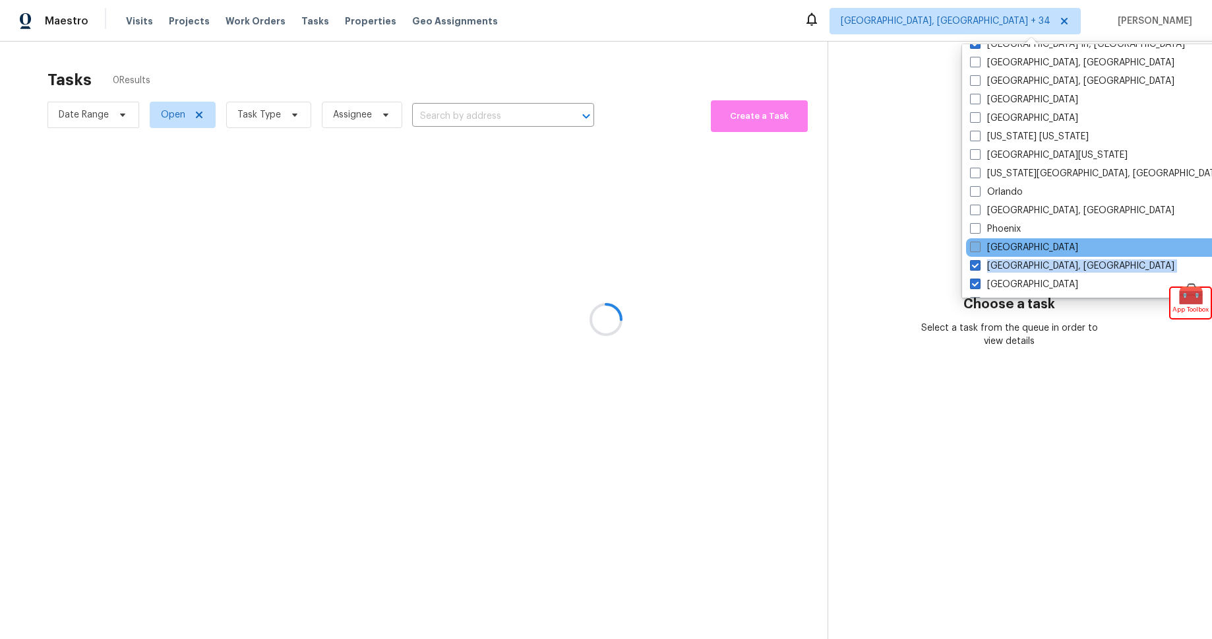
drag, startPoint x: 977, startPoint y: 249, endPoint x: 976, endPoint y: 241, distance: 7.3
click at [976, 249] on span at bounding box center [975, 246] width 11 height 11
click at [976, 249] on input "Portland" at bounding box center [974, 245] width 9 height 9
checkbox input "true"
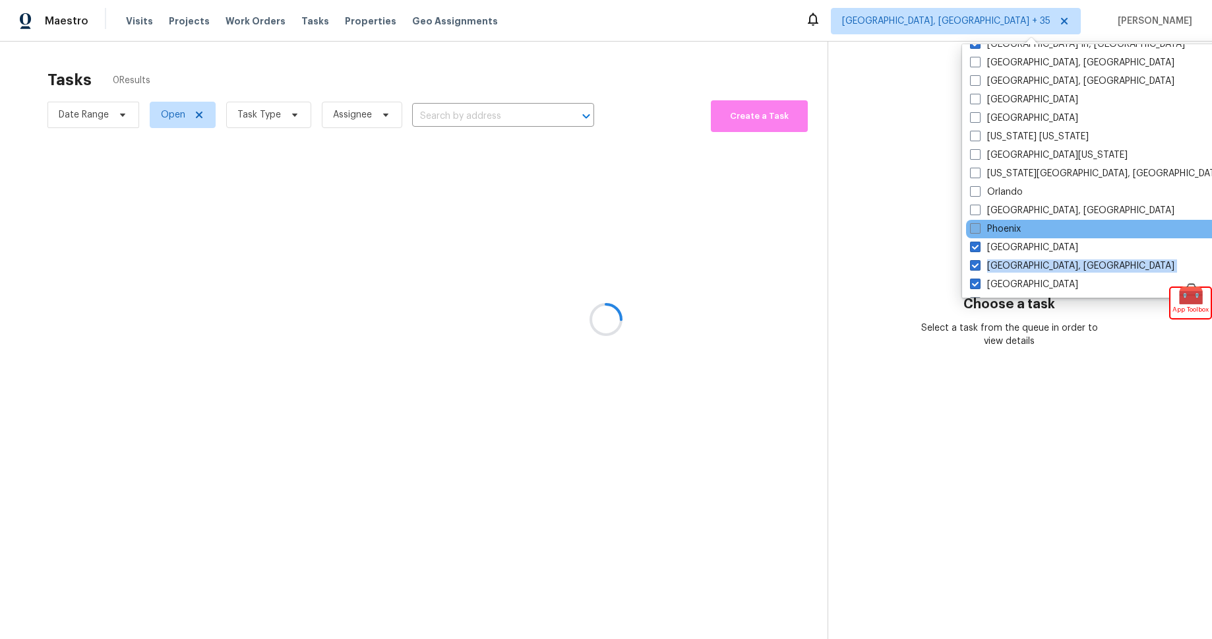
click at [976, 232] on span at bounding box center [975, 228] width 11 height 11
click at [976, 231] on input "Phoenix" at bounding box center [974, 226] width 9 height 9
checkbox input "true"
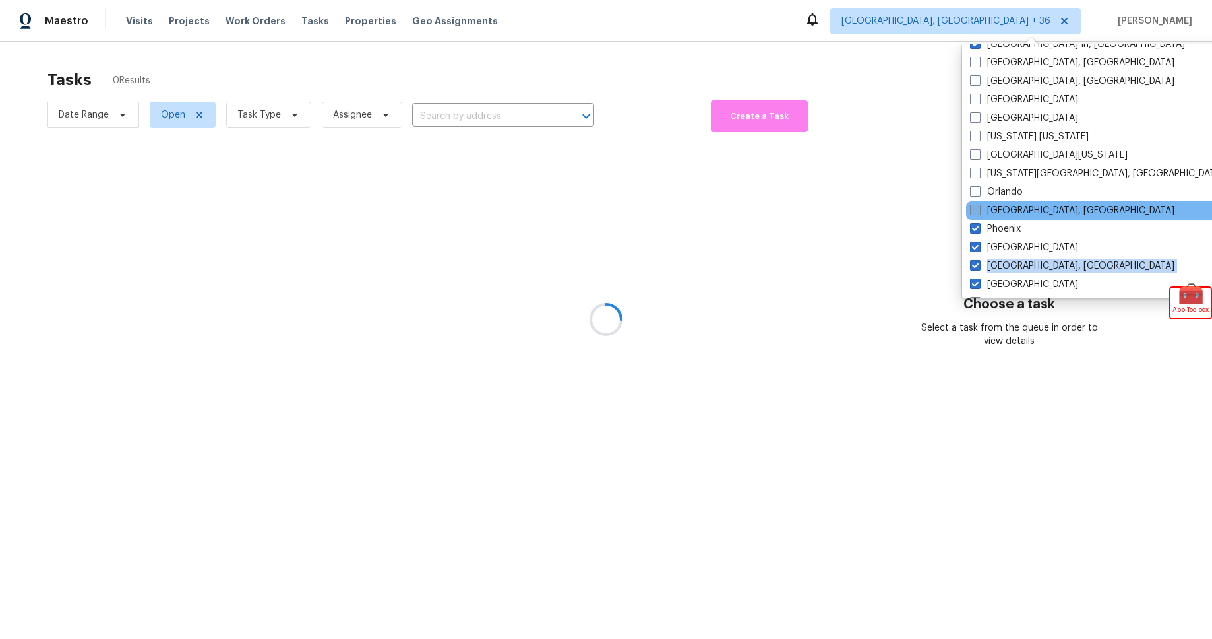
drag, startPoint x: 978, startPoint y: 214, endPoint x: 978, endPoint y: 207, distance: 6.6
click at [978, 214] on span at bounding box center [975, 210] width 11 height 11
click at [978, 212] on input "Philadelphia, PA" at bounding box center [974, 208] width 9 height 9
checkbox input "true"
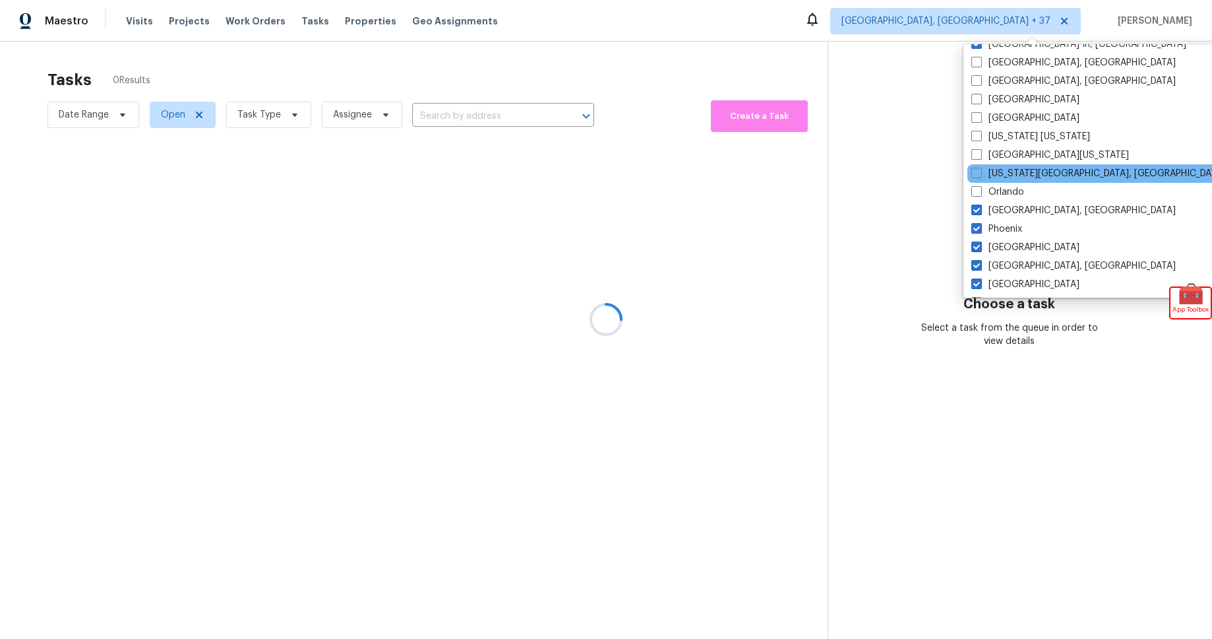
click at [974, 181] on div "Oklahoma City, OK" at bounding box center [1101, 173] width 266 height 18
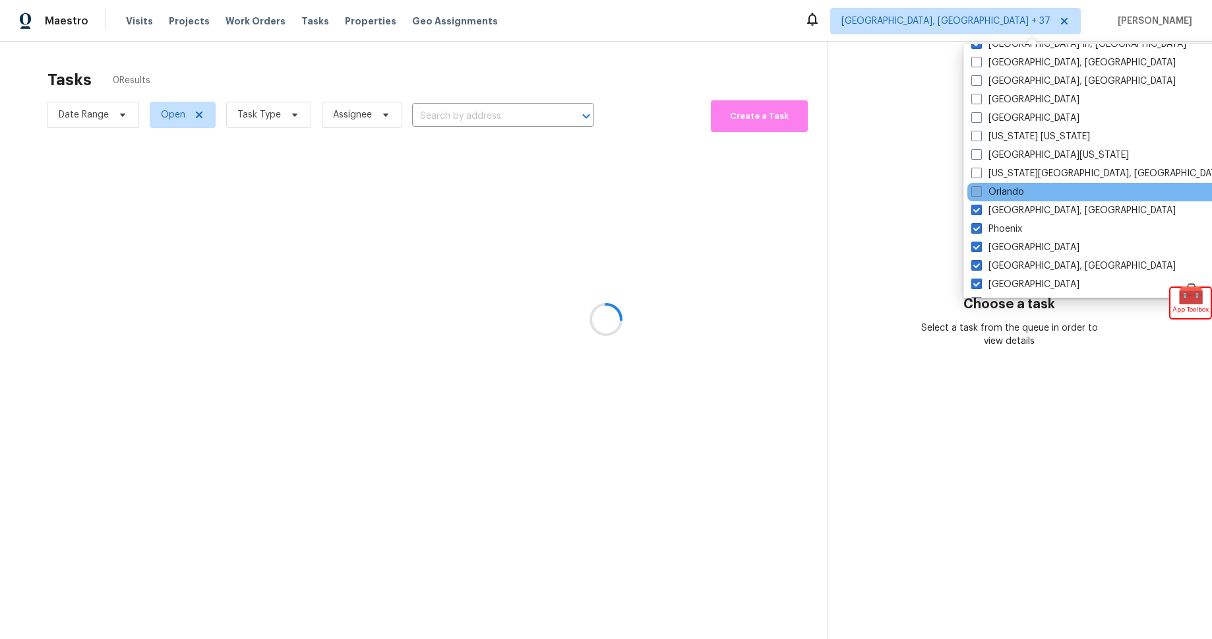
click at [978, 190] on span at bounding box center [977, 191] width 11 height 11
click at [978, 190] on input "Orlando" at bounding box center [976, 189] width 9 height 9
checkbox input "true"
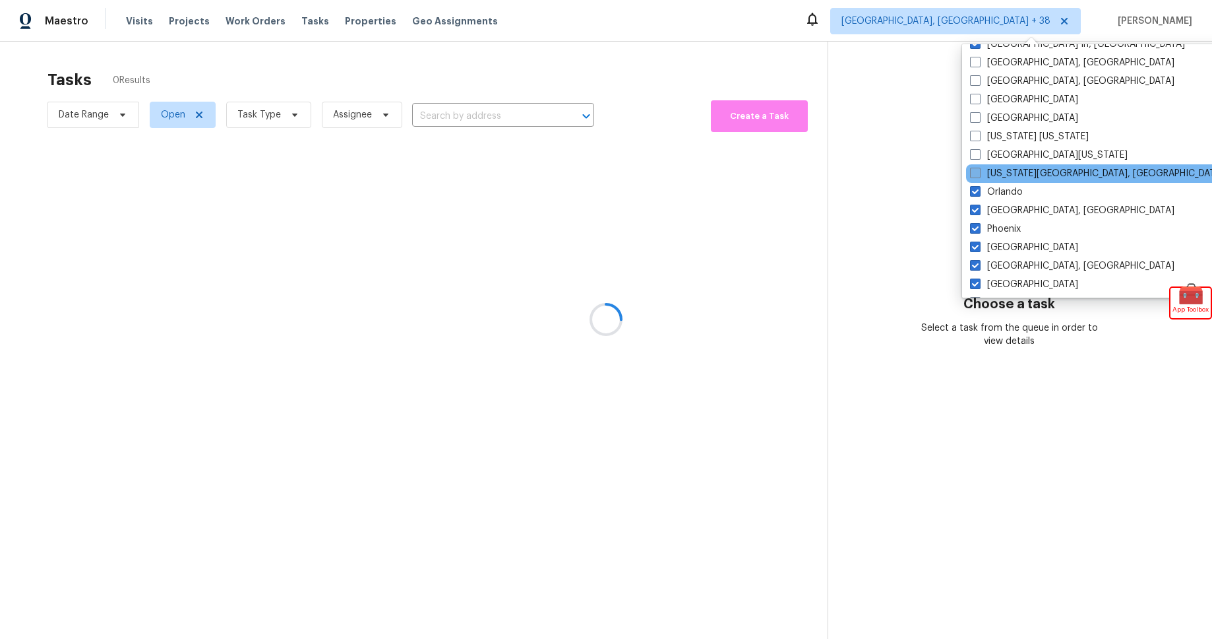
click at [977, 172] on span at bounding box center [975, 173] width 11 height 11
click at [977, 172] on input "Oklahoma City, OK" at bounding box center [974, 171] width 9 height 9
checkbox input "true"
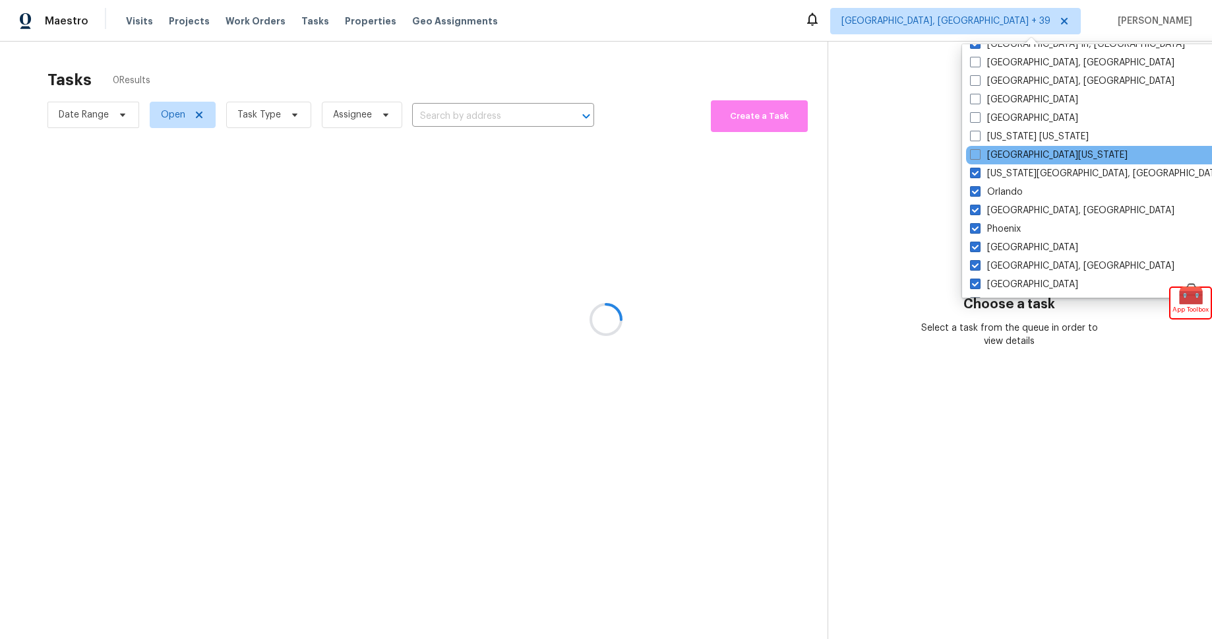
drag, startPoint x: 982, startPoint y: 158, endPoint x: 980, endPoint y: 147, distance: 11.5
click at [982, 156] on label "Northern Colorado" at bounding box center [1049, 154] width 158 height 13
click at [979, 156] on input "Northern Colorado" at bounding box center [974, 152] width 9 height 9
checkbox input "true"
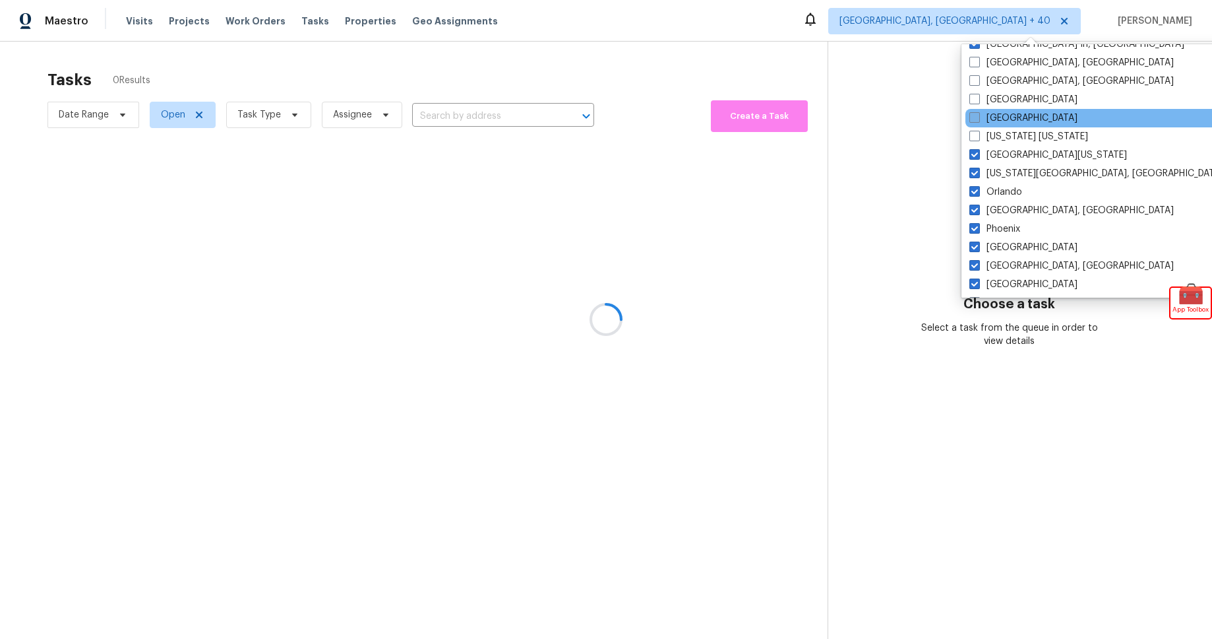
drag, startPoint x: 978, startPoint y: 137, endPoint x: 977, endPoint y: 124, distance: 12.6
click at [978, 135] on span at bounding box center [975, 136] width 11 height 11
click at [978, 135] on input "New York New Jersey" at bounding box center [974, 134] width 9 height 9
checkbox input "true"
click at [977, 122] on label "Nashville" at bounding box center [1026, 117] width 108 height 13
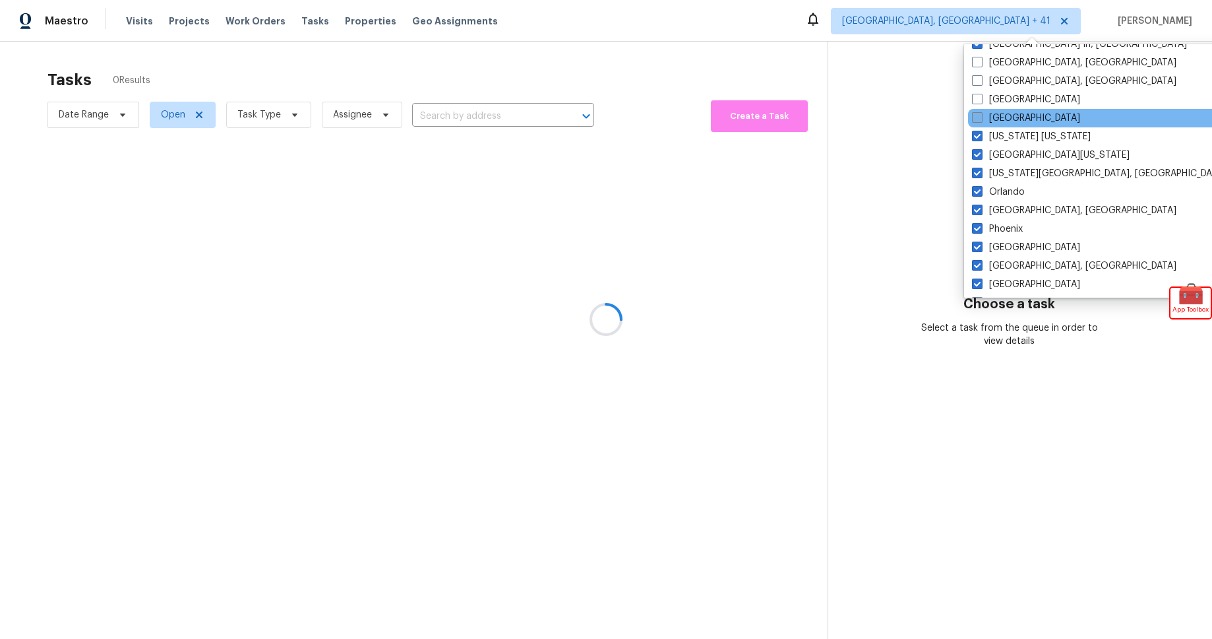
click at [977, 120] on input "Nashville" at bounding box center [976, 115] width 9 height 9
checkbox input "true"
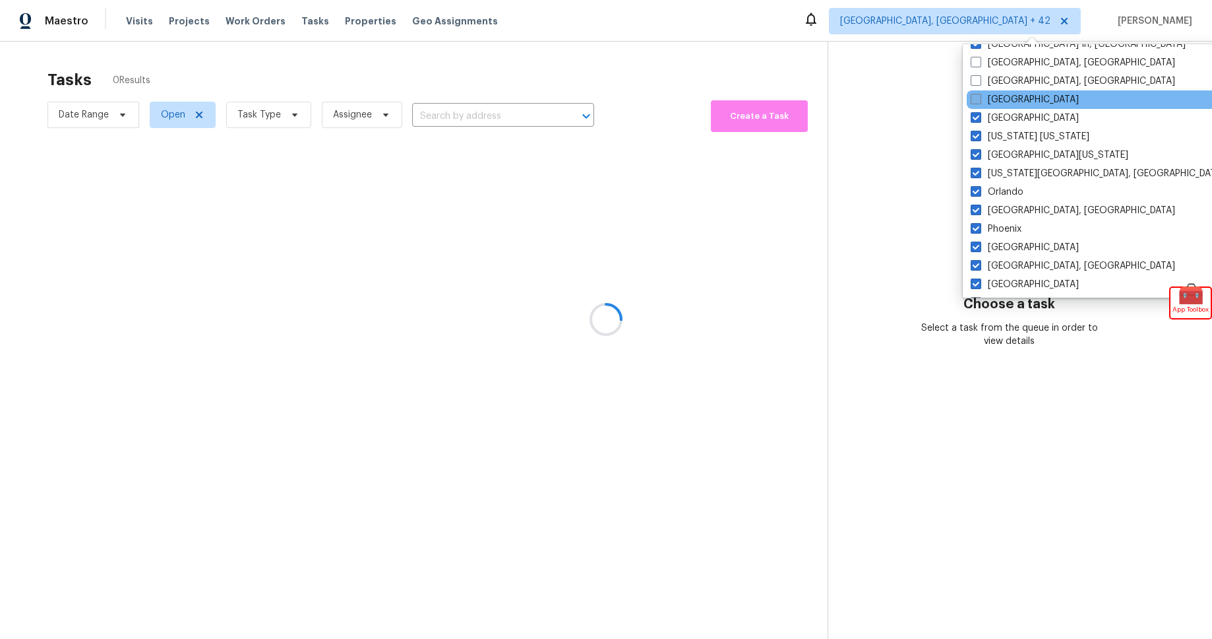
click at [979, 98] on span at bounding box center [976, 99] width 11 height 11
click at [979, 98] on input "Minneapolis" at bounding box center [975, 97] width 9 height 9
checkbox input "true"
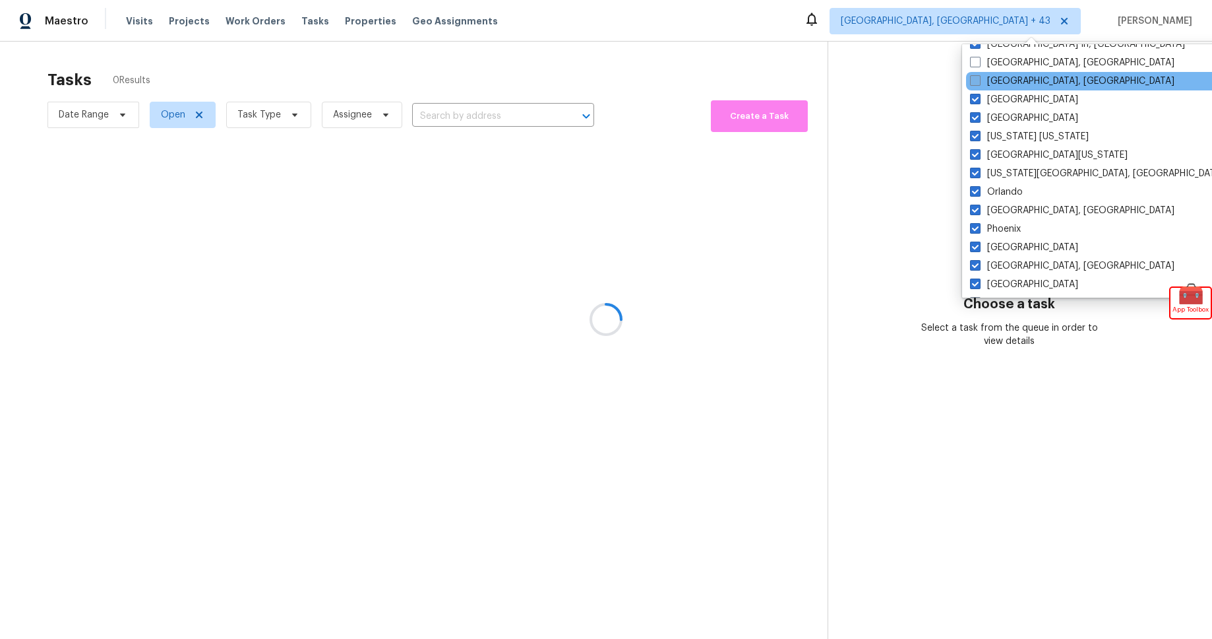
click at [974, 80] on span at bounding box center [975, 80] width 11 height 11
click at [974, 80] on input "Miami, FL" at bounding box center [974, 79] width 9 height 9
checkbox input "true"
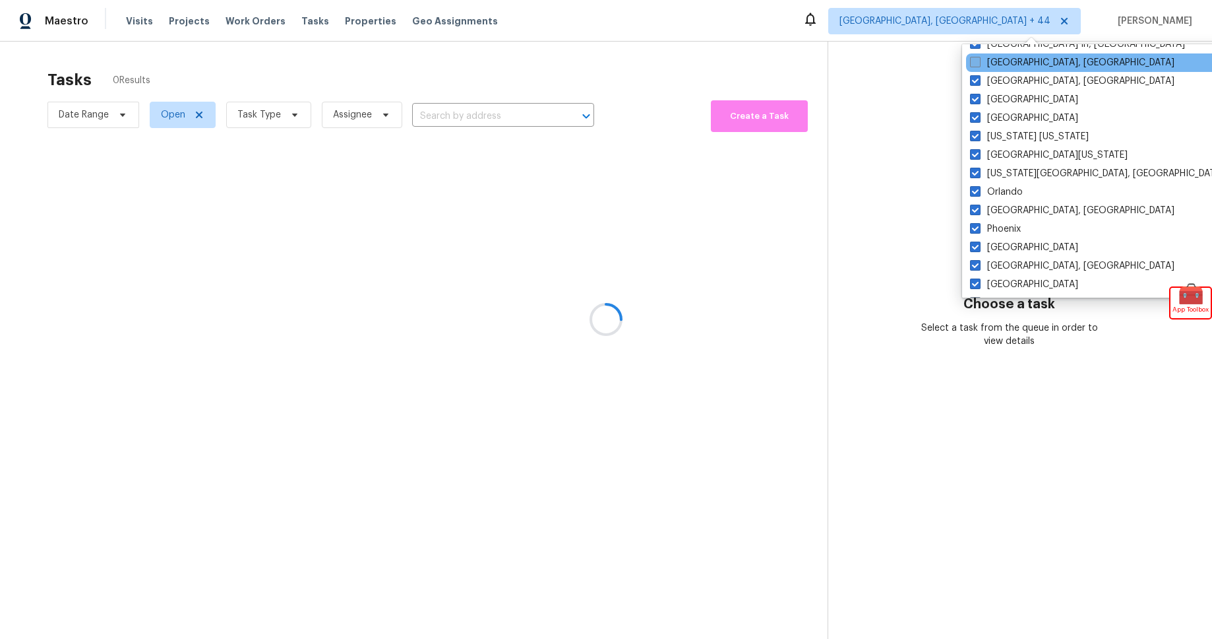
click at [974, 63] on span at bounding box center [975, 62] width 11 height 11
click at [974, 63] on input "Memphis, TN" at bounding box center [974, 60] width 9 height 9
checkbox input "true"
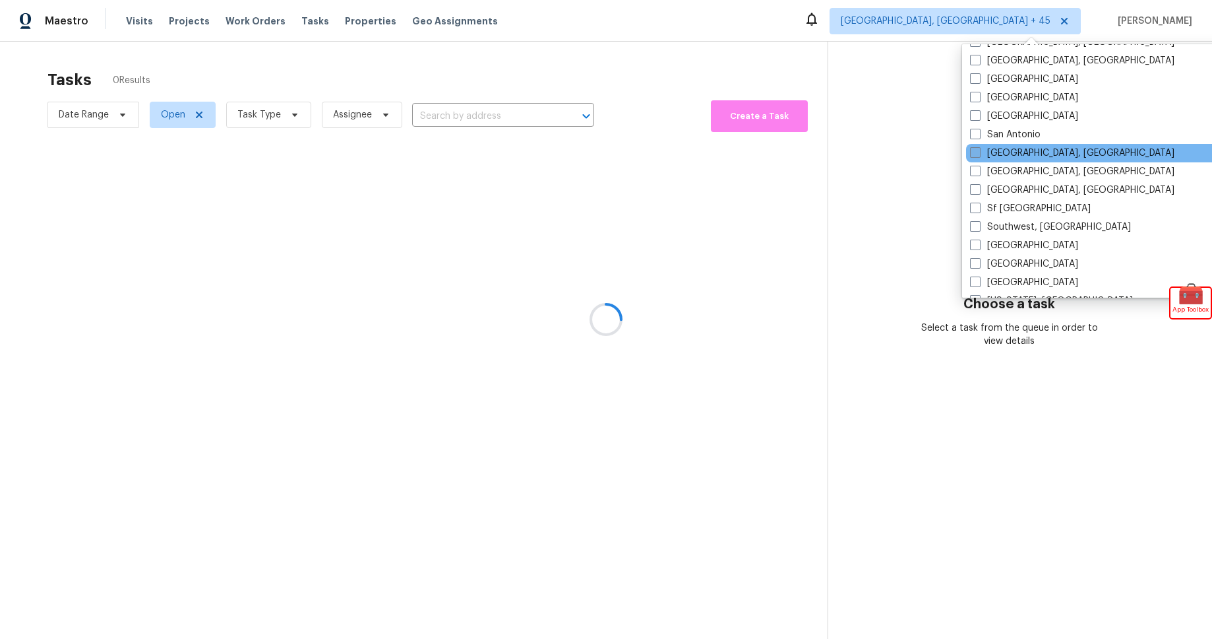
scroll to position [884, 0]
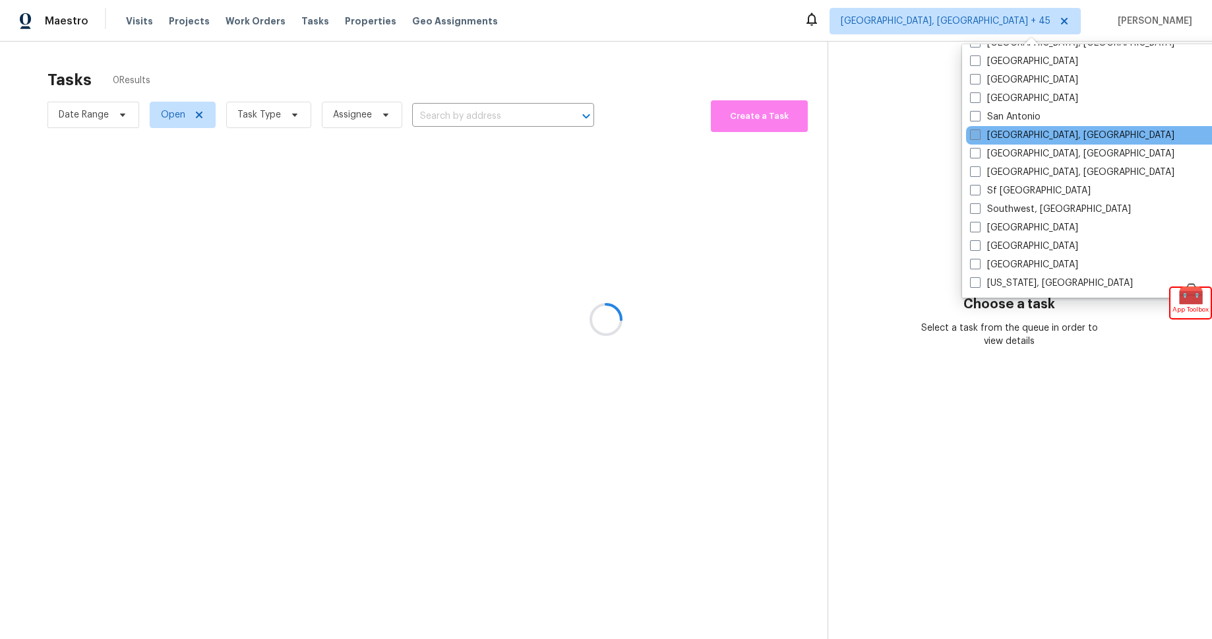
click at [974, 135] on span at bounding box center [975, 134] width 11 height 11
click at [974, 135] on input "San Diego, CA" at bounding box center [974, 133] width 9 height 9
checkbox input "true"
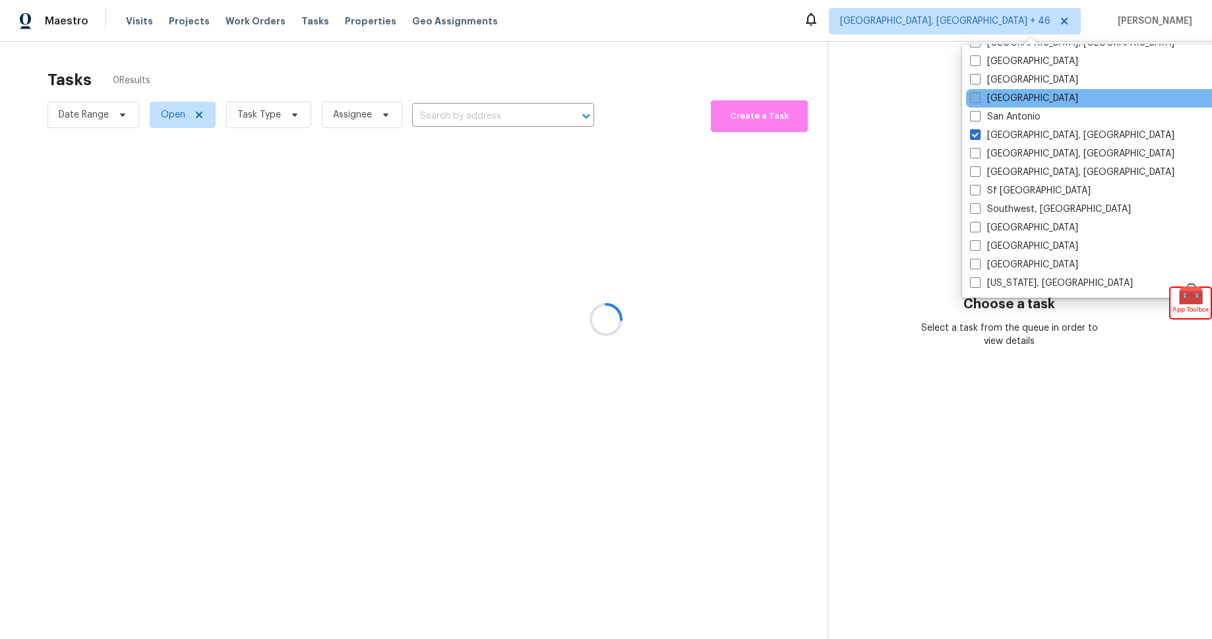
drag, startPoint x: 974, startPoint y: 110, endPoint x: 975, endPoint y: 102, distance: 7.9
click at [974, 111] on span at bounding box center [975, 116] width 11 height 11
click at [974, 110] on input "San Antonio" at bounding box center [974, 114] width 9 height 9
checkbox input "true"
click at [976, 94] on span at bounding box center [976, 97] width 11 height 11
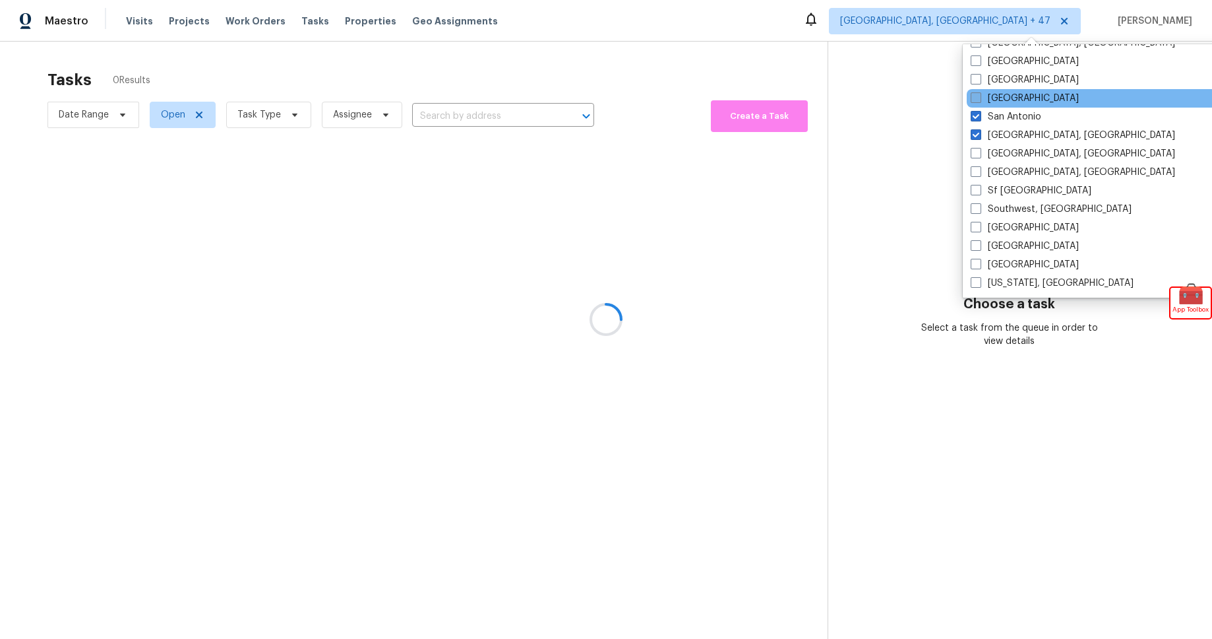
click at [976, 94] on input "Salt Lake City" at bounding box center [975, 96] width 9 height 9
checkbox input "true"
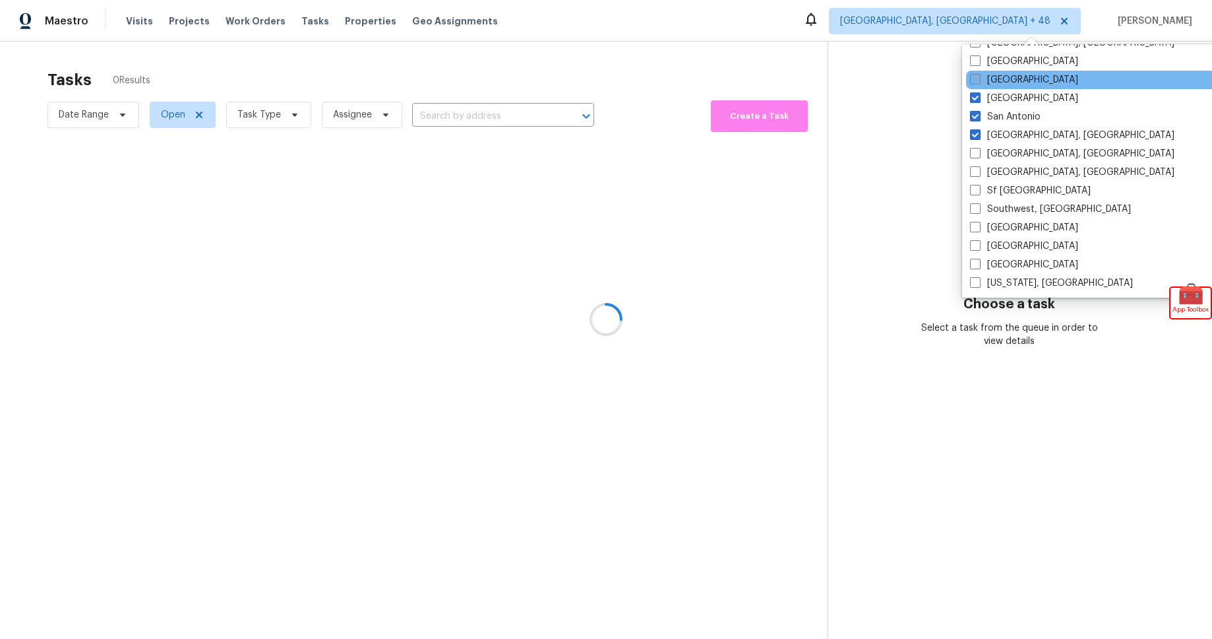
click at [975, 74] on span at bounding box center [975, 79] width 11 height 11
click at [975, 74] on input "Sacramento" at bounding box center [974, 77] width 9 height 9
checkbox input "true"
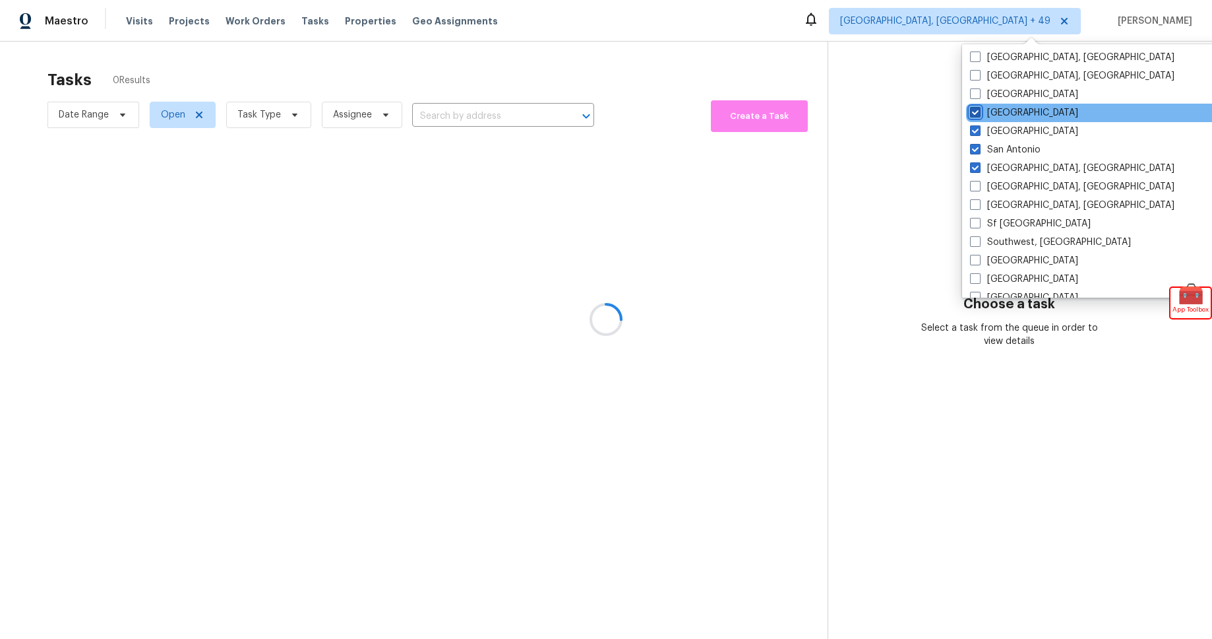
scroll to position [817, 0]
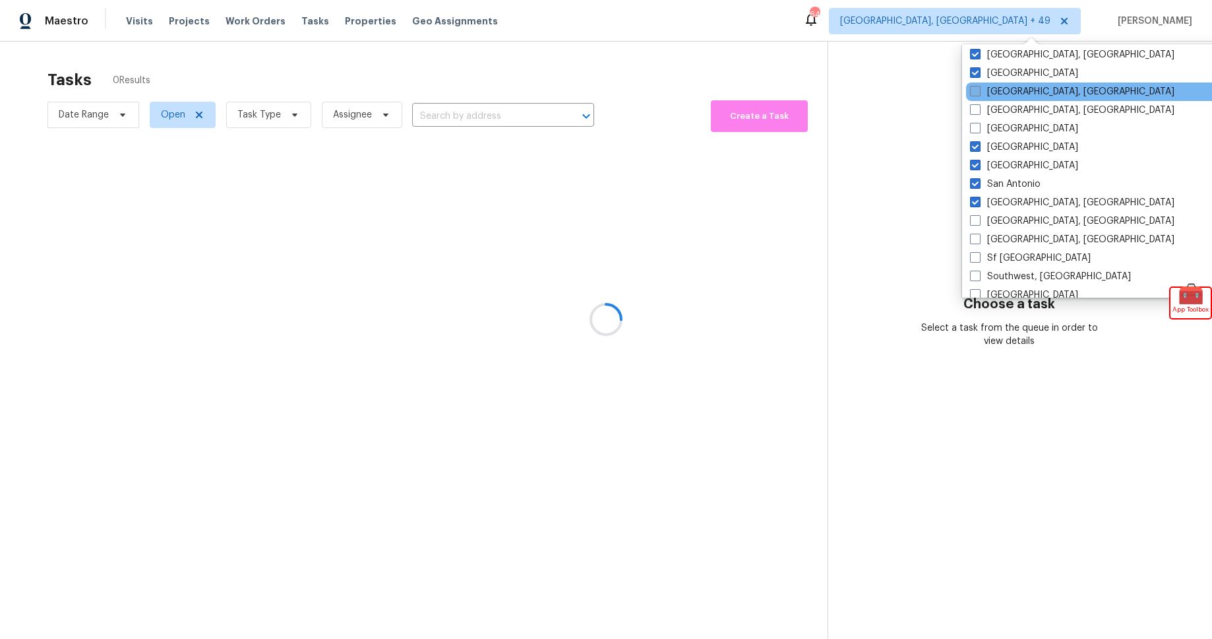
drag, startPoint x: 978, startPoint y: 89, endPoint x: 977, endPoint y: 100, distance: 11.2
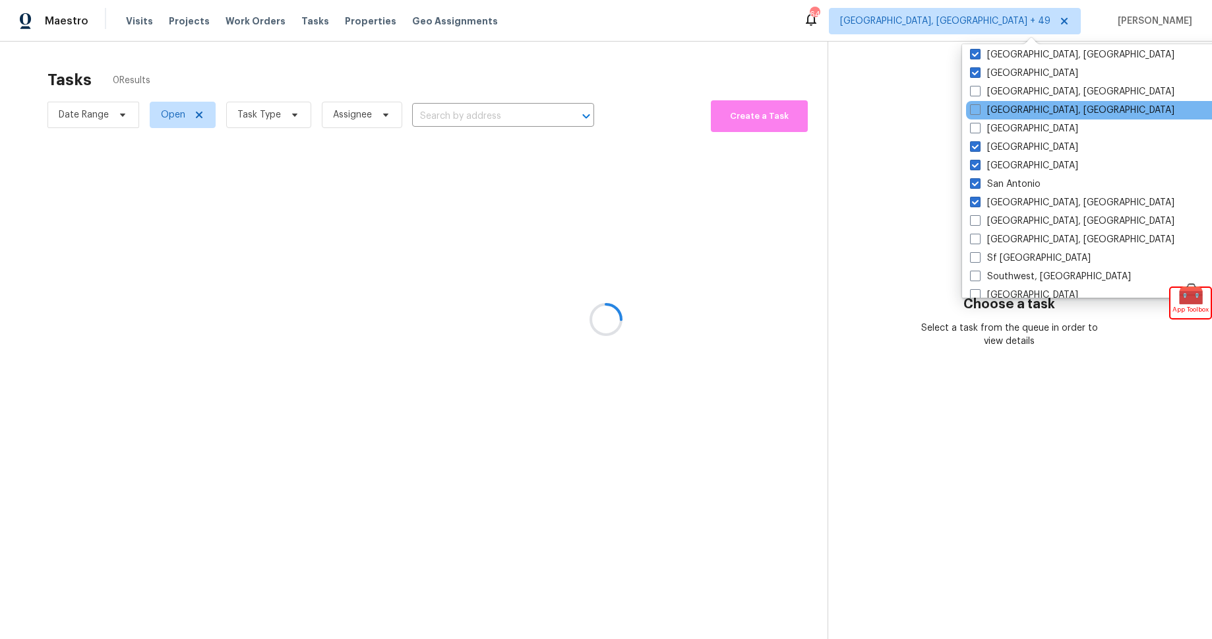
click at [978, 89] on span at bounding box center [975, 91] width 11 height 11
click at [978, 89] on input "Reno, NV" at bounding box center [974, 89] width 9 height 9
checkbox input "true"
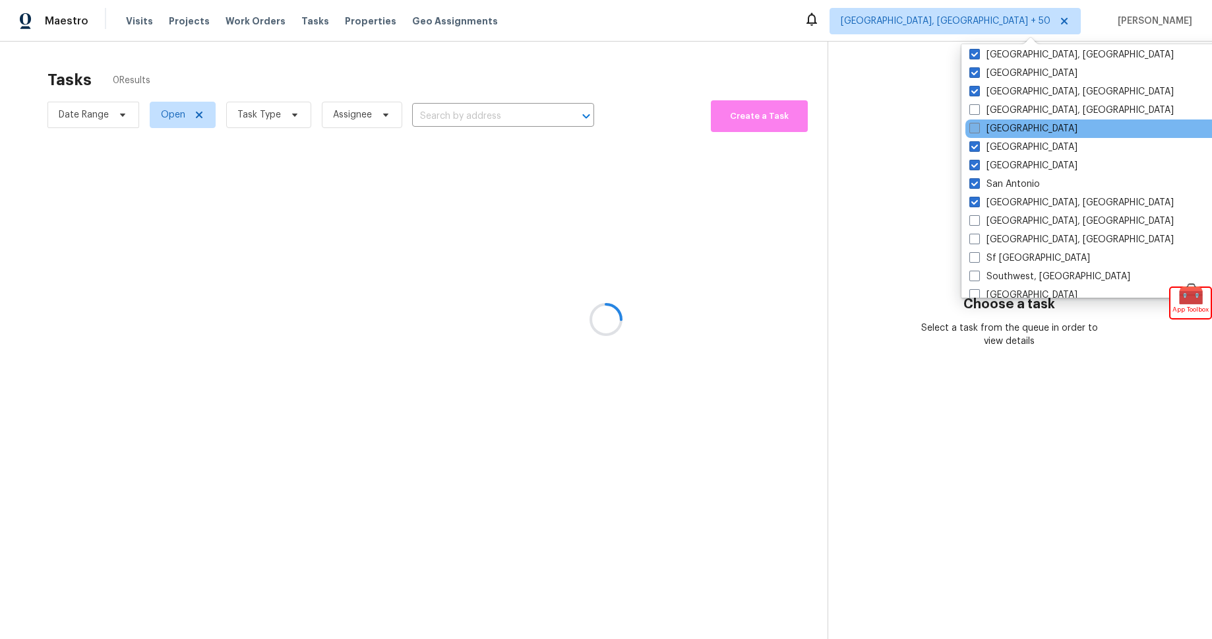
drag, startPoint x: 977, startPoint y: 108, endPoint x: 977, endPoint y: 125, distance: 17.2
click at [977, 109] on span at bounding box center [975, 109] width 11 height 11
click at [977, 109] on input "Richmond, VA" at bounding box center [974, 108] width 9 height 9
checkbox input "true"
click at [976, 129] on span at bounding box center [977, 128] width 11 height 11
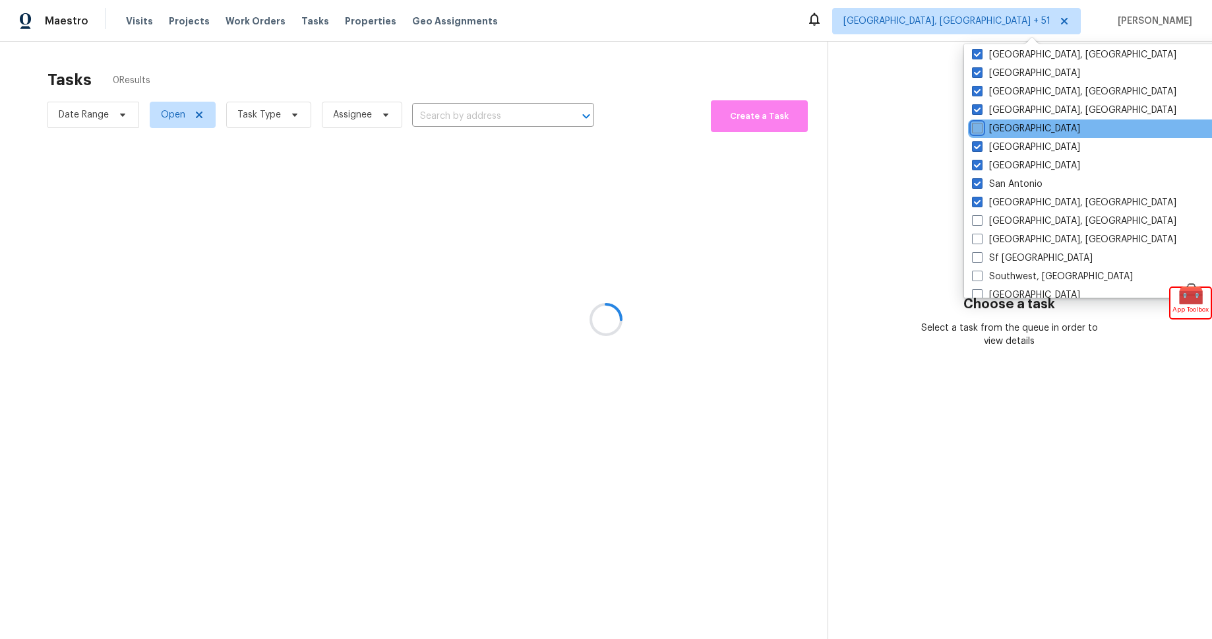
click at [976, 129] on input "Riverside" at bounding box center [976, 126] width 9 height 9
checkbox input "true"
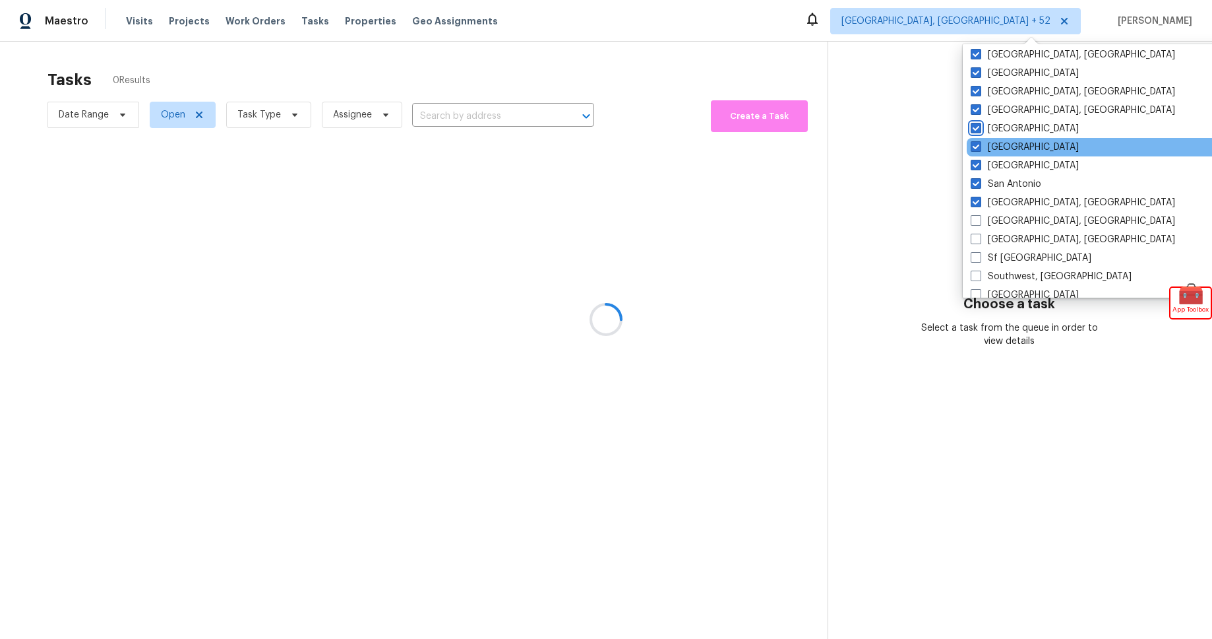
scroll to position [884, 0]
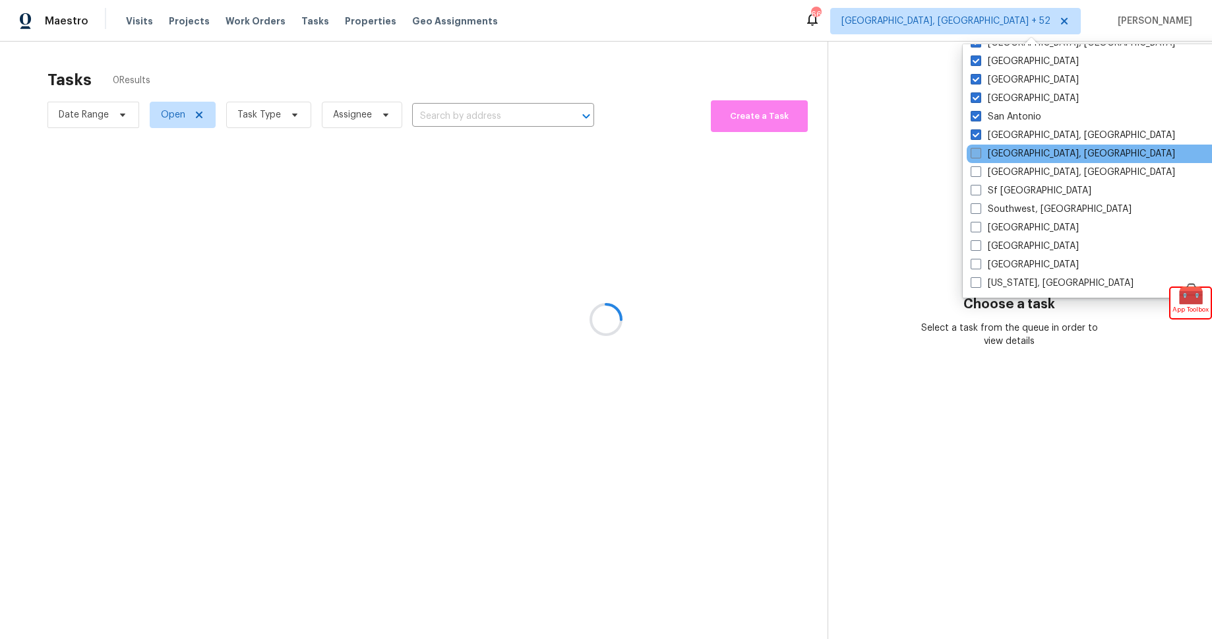
click at [976, 150] on span at bounding box center [976, 153] width 11 height 11
click at [976, 150] on input "Savannah, GA" at bounding box center [975, 151] width 9 height 9
checkbox input "true"
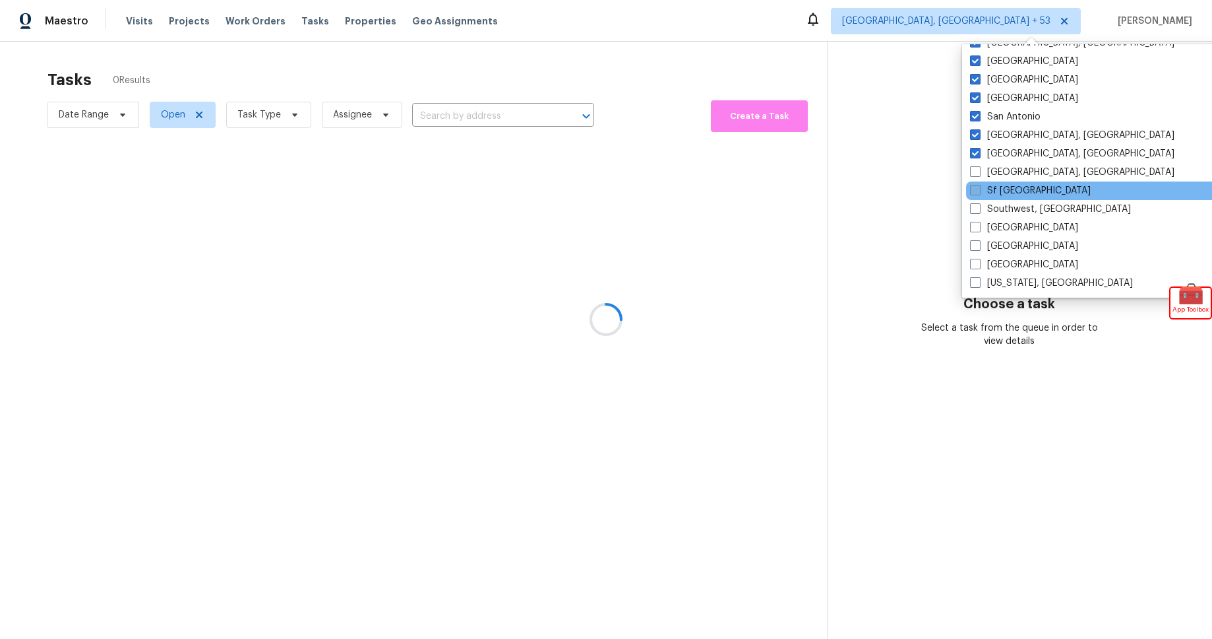
drag, startPoint x: 978, startPoint y: 177, endPoint x: 977, endPoint y: 193, distance: 15.2
click at [978, 177] on label "Seattle, WA" at bounding box center [1072, 172] width 205 height 13
click at [978, 174] on input "Seattle, WA" at bounding box center [974, 170] width 9 height 9
checkbox input "true"
click at [977, 193] on span at bounding box center [975, 190] width 11 height 11
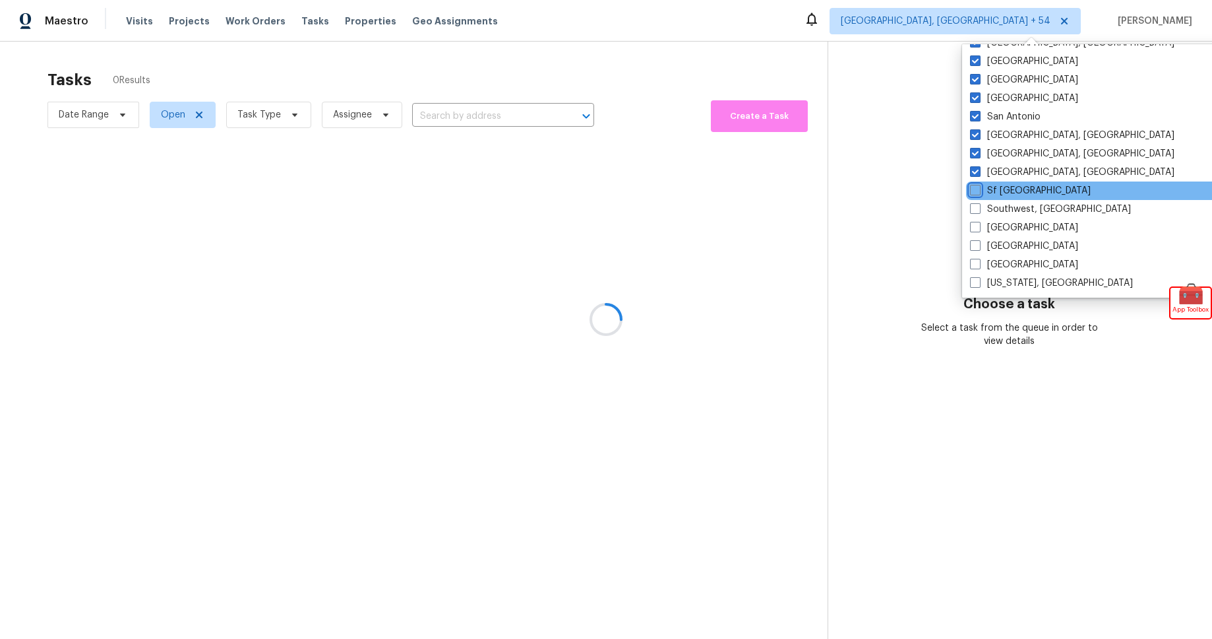
click at [977, 193] on input "Sf Bay Area" at bounding box center [974, 188] width 9 height 9
checkbox input "true"
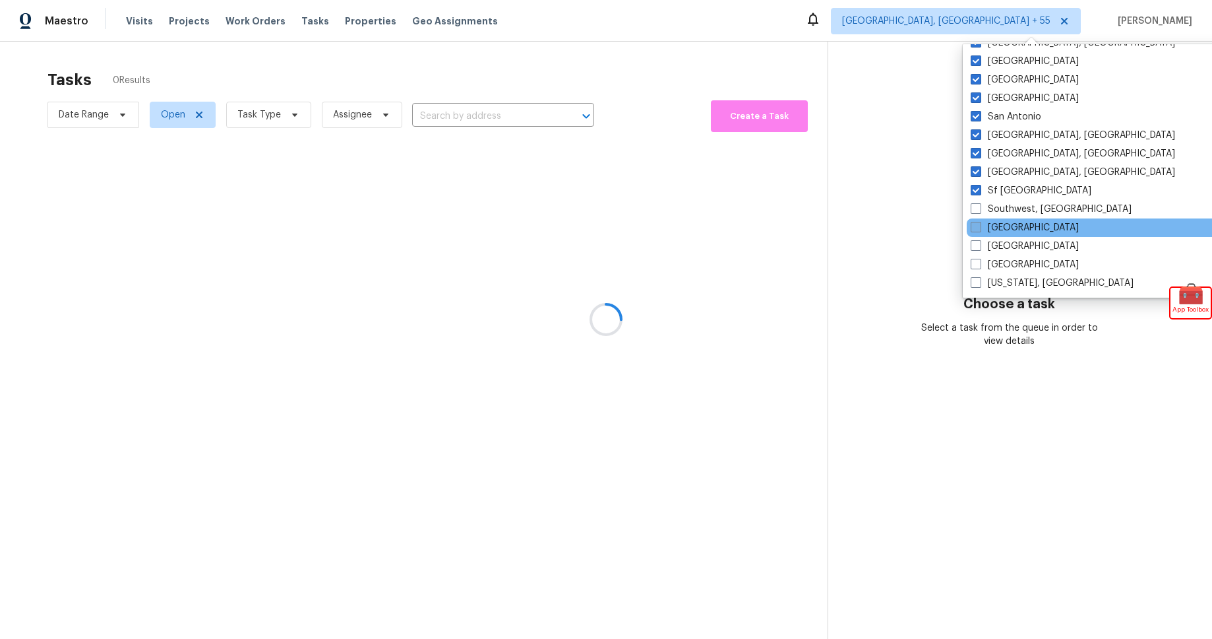
drag, startPoint x: 976, startPoint y: 211, endPoint x: 978, endPoint y: 223, distance: 12.0
click at [976, 211] on span at bounding box center [976, 208] width 11 height 11
click at [976, 211] on input "Southwest, FL" at bounding box center [975, 207] width 9 height 9
checkbox input "true"
click at [979, 229] on span at bounding box center [975, 227] width 11 height 11
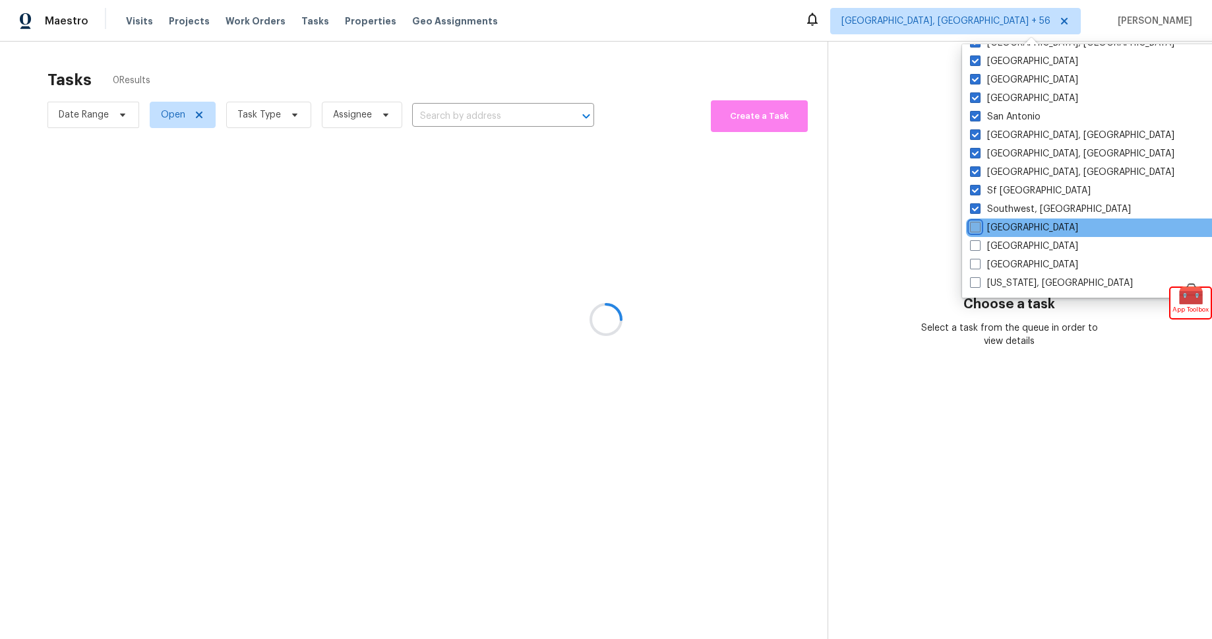
click at [979, 229] on input "St Louis" at bounding box center [974, 225] width 9 height 9
checkbox input "true"
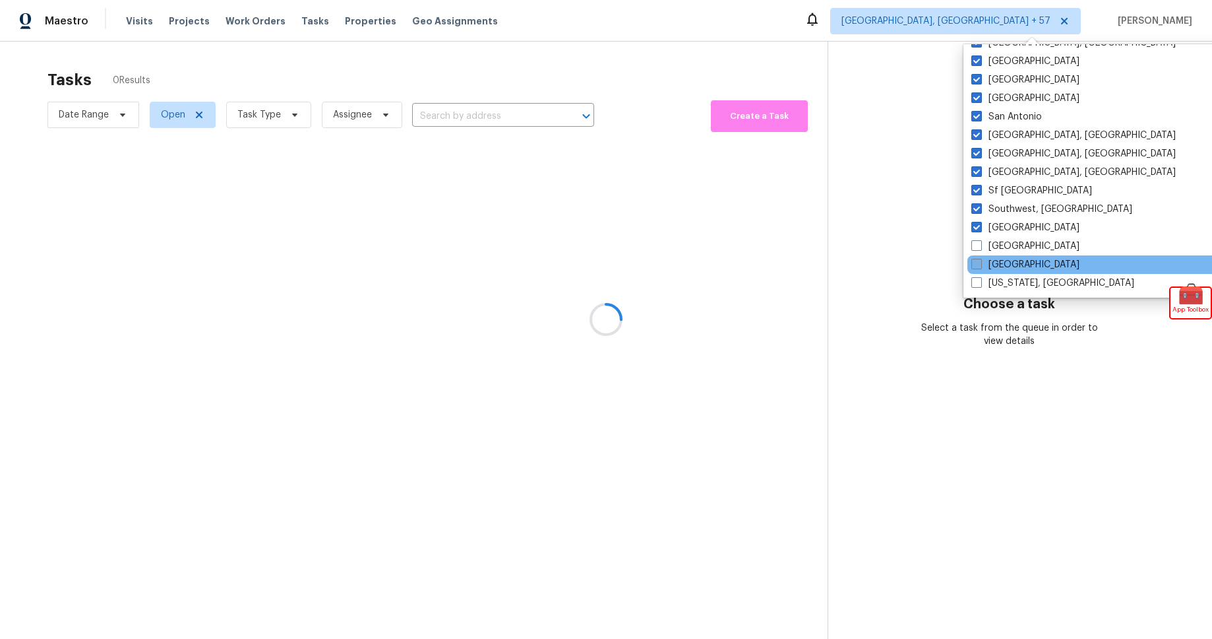
drag, startPoint x: 982, startPoint y: 247, endPoint x: 983, endPoint y: 262, distance: 14.6
click at [981, 247] on span at bounding box center [977, 245] width 11 height 11
click at [980, 247] on input "Tampa" at bounding box center [976, 243] width 9 height 9
checkbox input "true"
click at [983, 270] on label "Tucson" at bounding box center [1024, 264] width 108 height 13
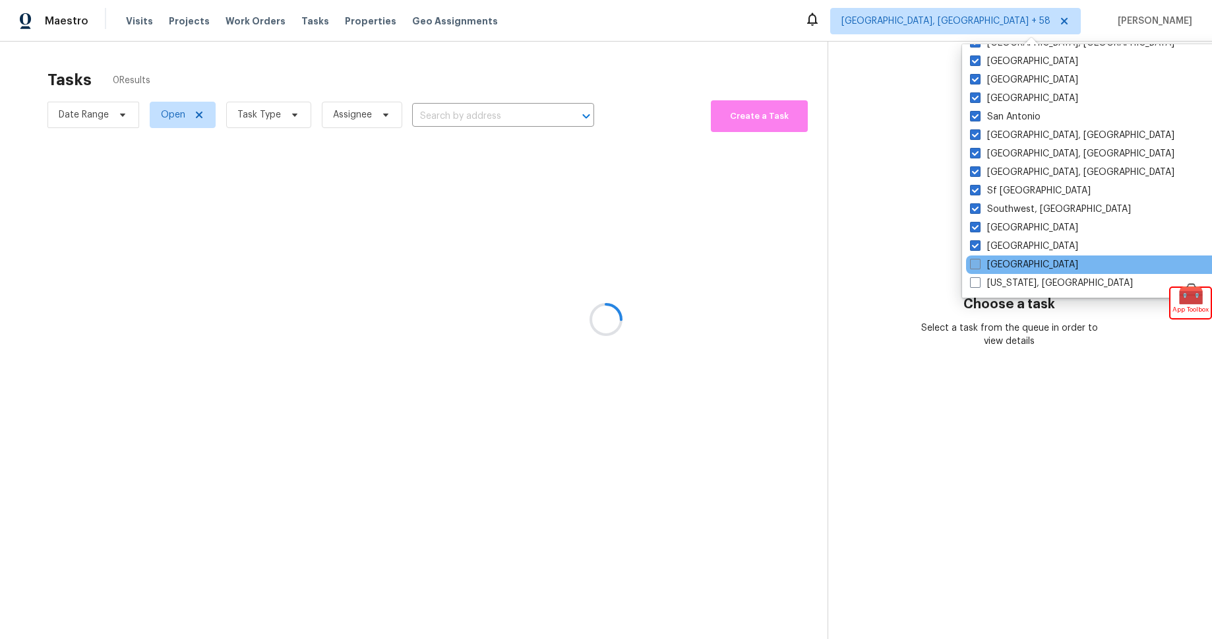
click at [979, 267] on input "Tucson" at bounding box center [974, 262] width 9 height 9
checkbox input "true"
drag, startPoint x: 979, startPoint y: 285, endPoint x: 991, endPoint y: 258, distance: 29.8
click at [979, 285] on span at bounding box center [975, 282] width 11 height 11
click at [979, 285] on input "Washington, DC" at bounding box center [974, 280] width 9 height 9
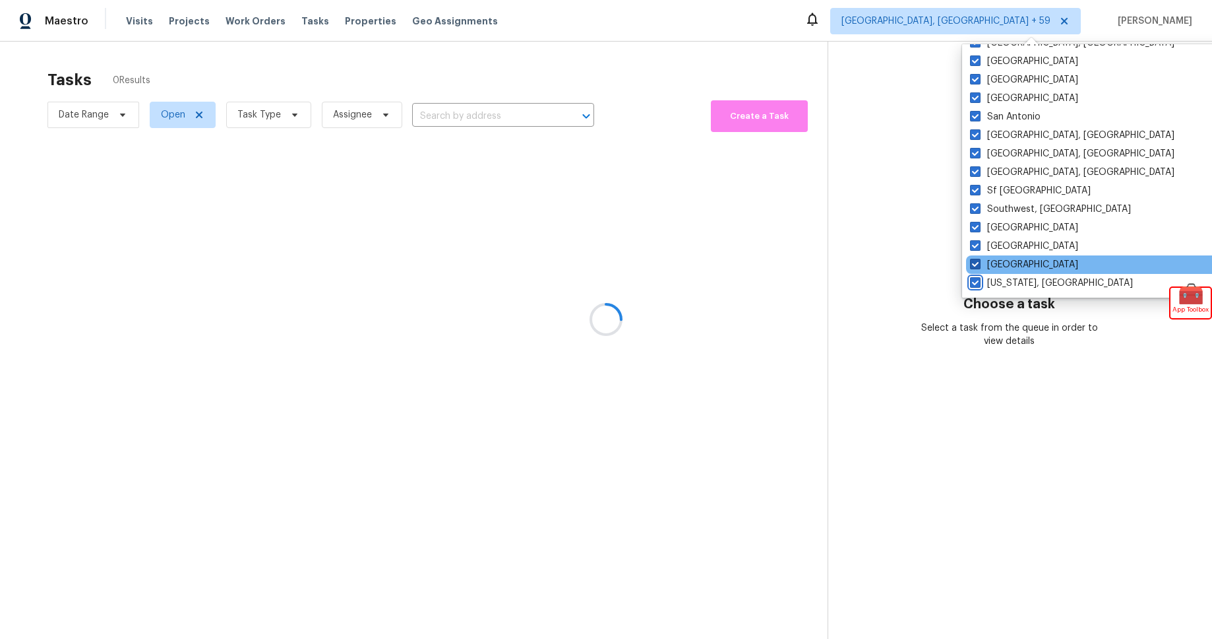
checkbox input "true"
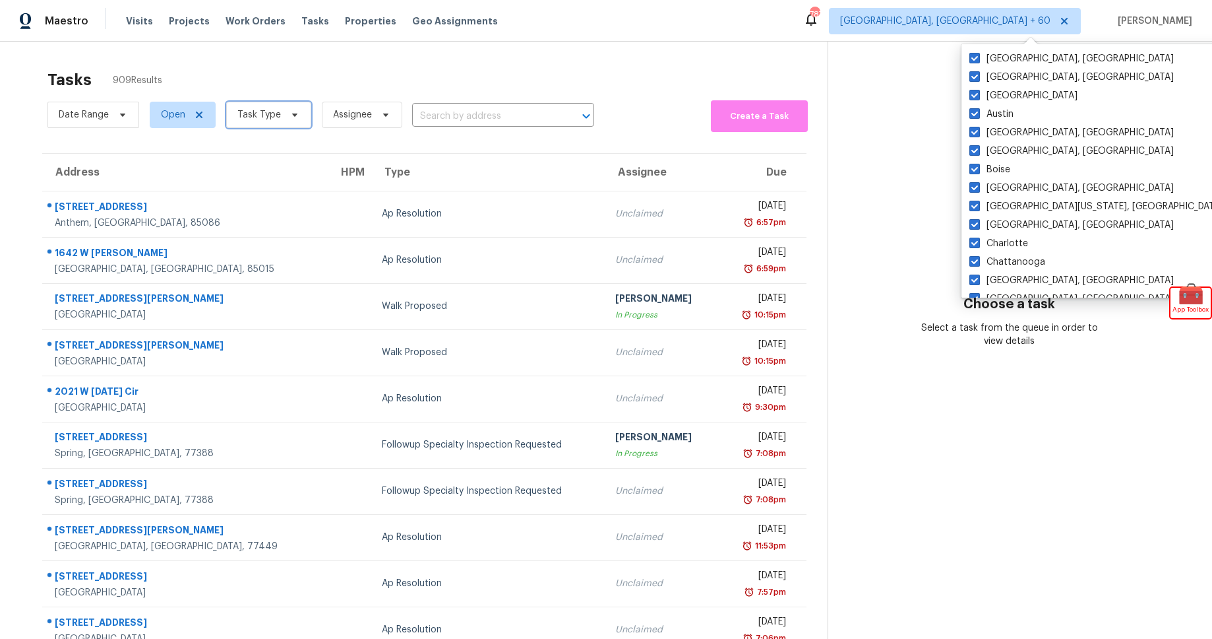
click at [261, 119] on span "Task Type" at bounding box center [259, 114] width 44 height 13
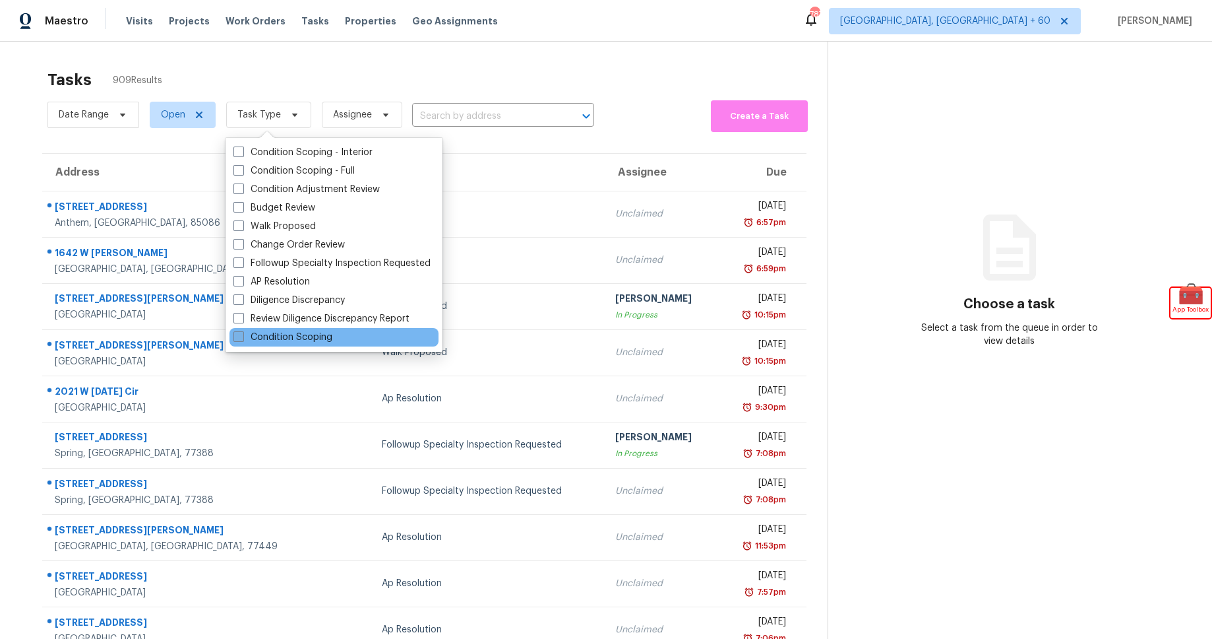
click at [323, 339] on label "Condition Scoping" at bounding box center [283, 336] width 99 height 13
click at [242, 339] on input "Condition Scoping" at bounding box center [238, 334] width 9 height 9
checkbox input "true"
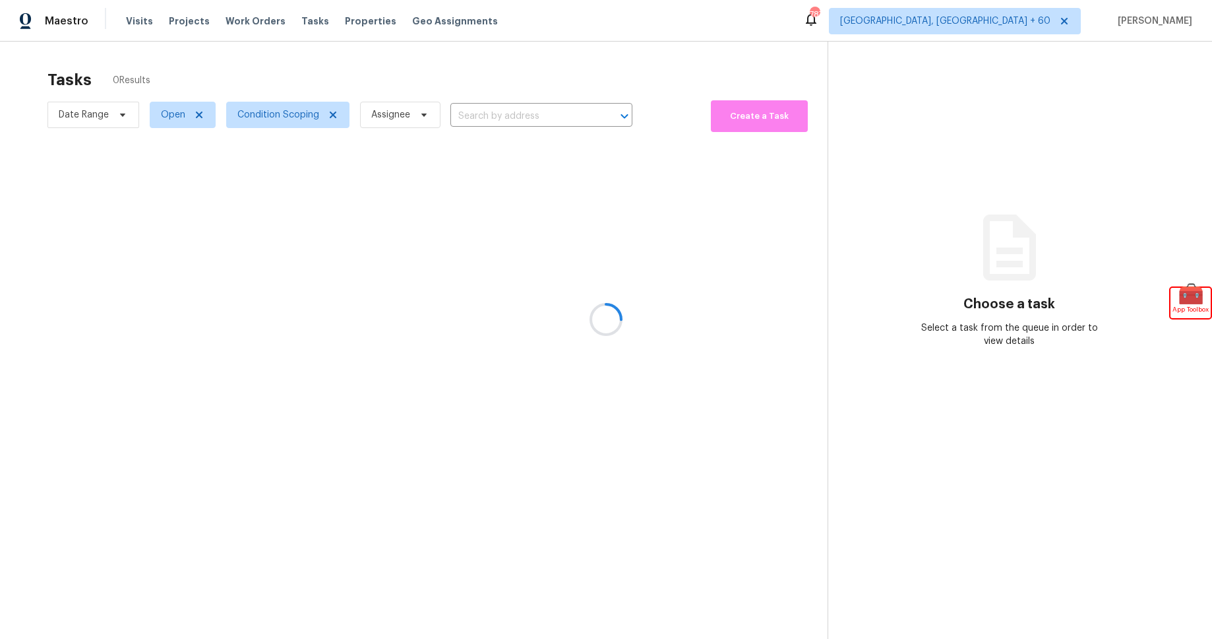
click at [346, 63] on div at bounding box center [606, 319] width 1212 height 639
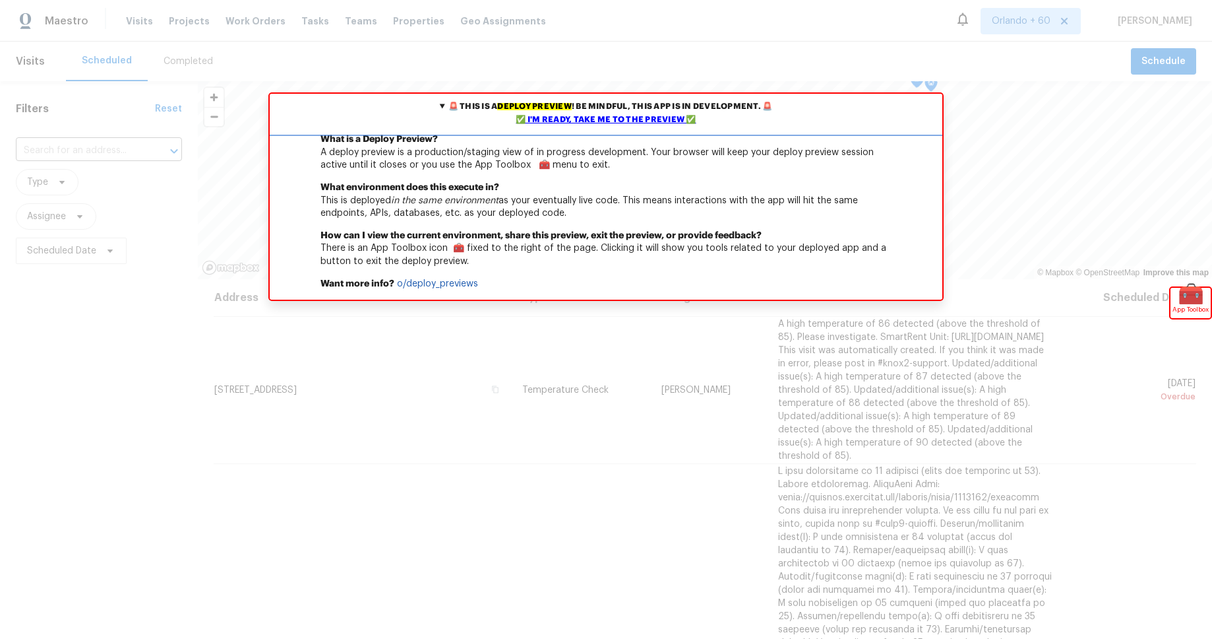
click at [661, 123] on div "✅ I'm ready, take me to the preview ✅" at bounding box center [606, 119] width 666 height 13
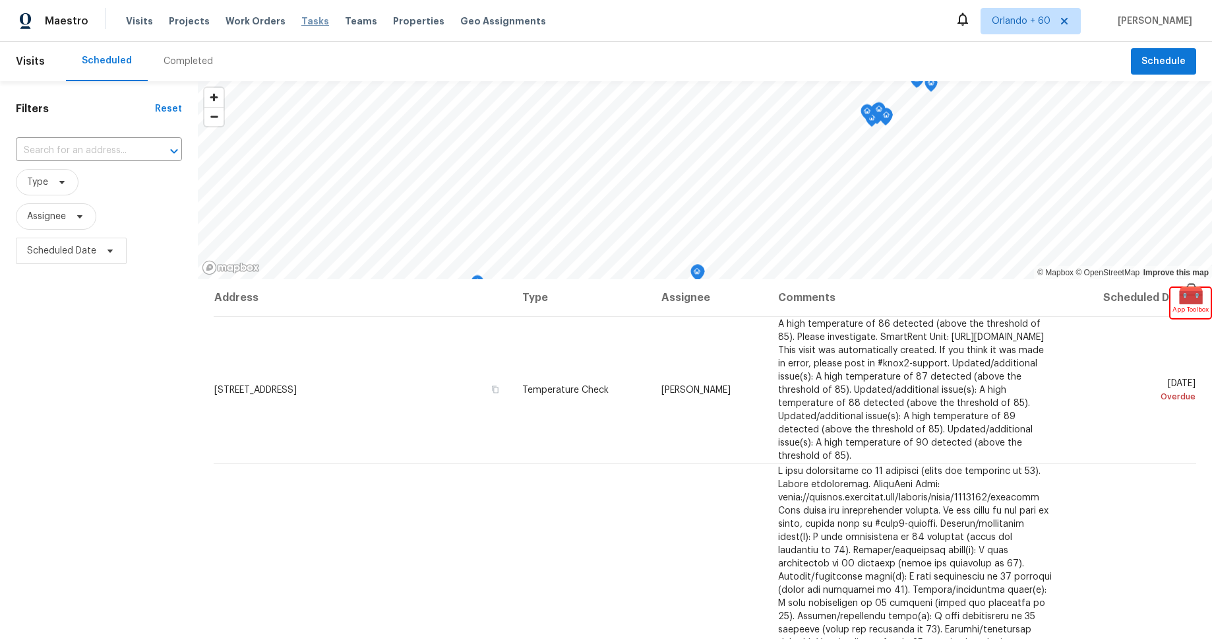
click at [303, 22] on span "Tasks" at bounding box center [315, 20] width 28 height 9
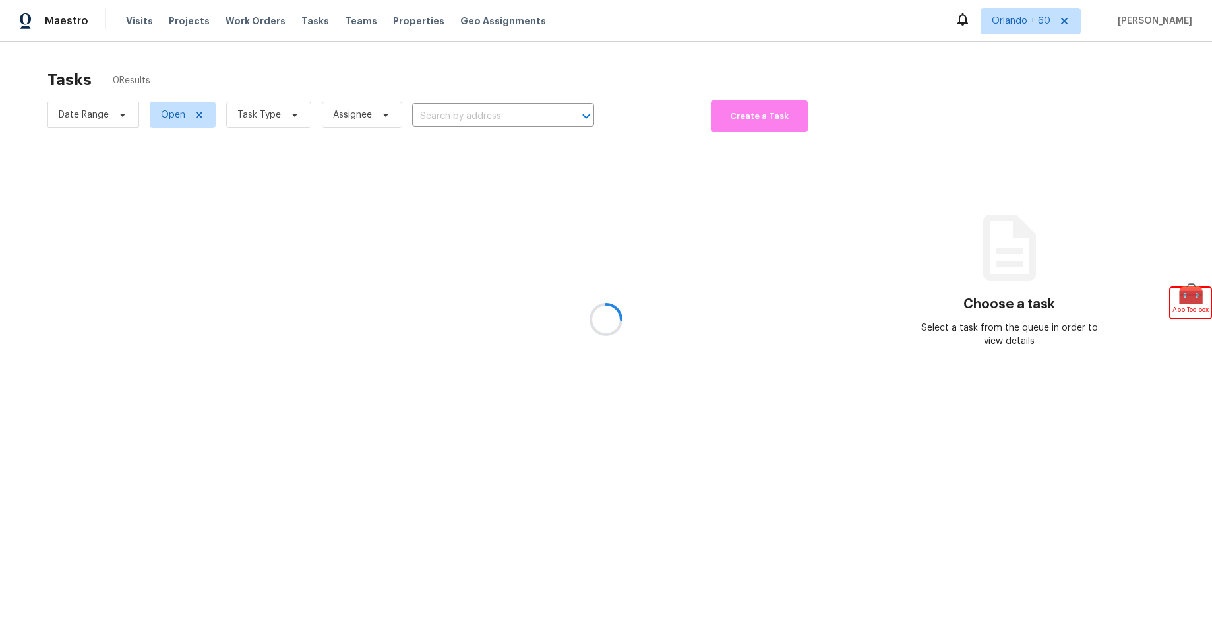
click at [287, 114] on div at bounding box center [606, 319] width 1212 height 639
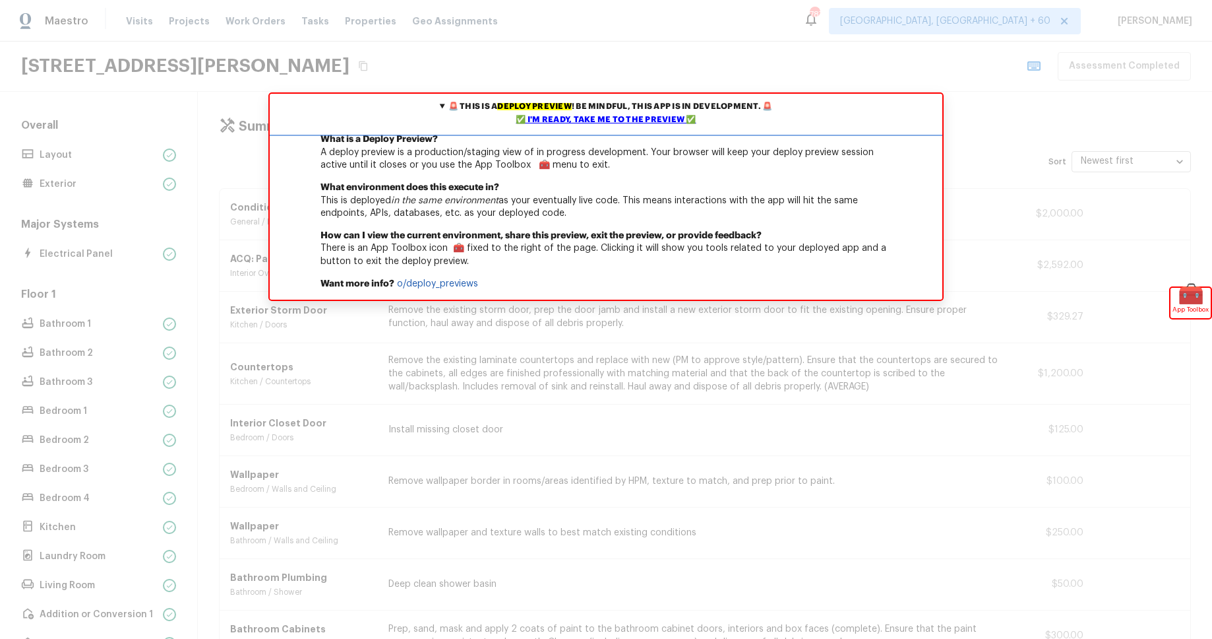
click at [612, 117] on div "✅ I'm ready, take me to the preview ✅" at bounding box center [606, 119] width 666 height 13
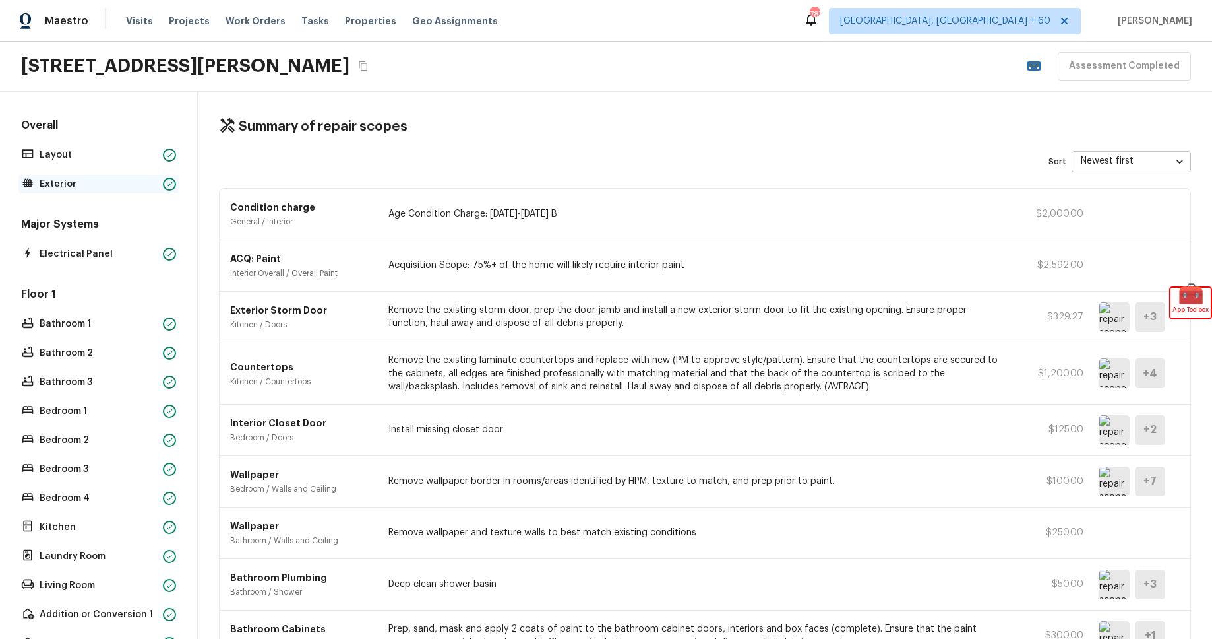
click at [102, 183] on p "Exterior" at bounding box center [99, 183] width 118 height 13
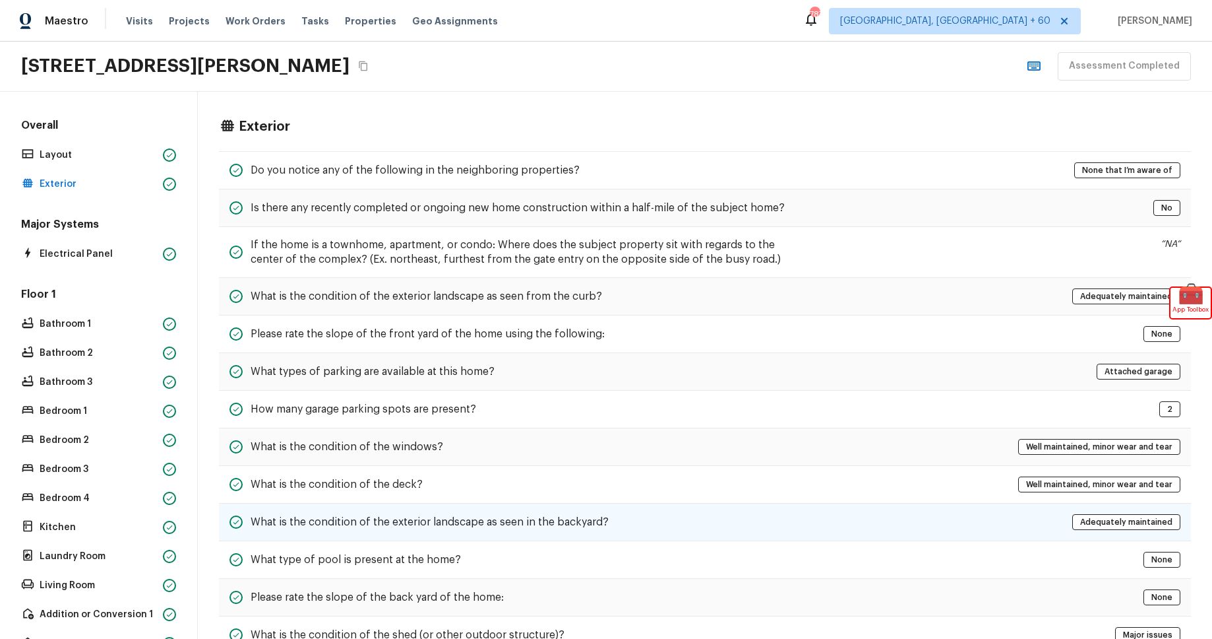
click at [562, 517] on h5 "What is the condition of the exterior landscape as seen in the backyard?" at bounding box center [430, 522] width 358 height 15
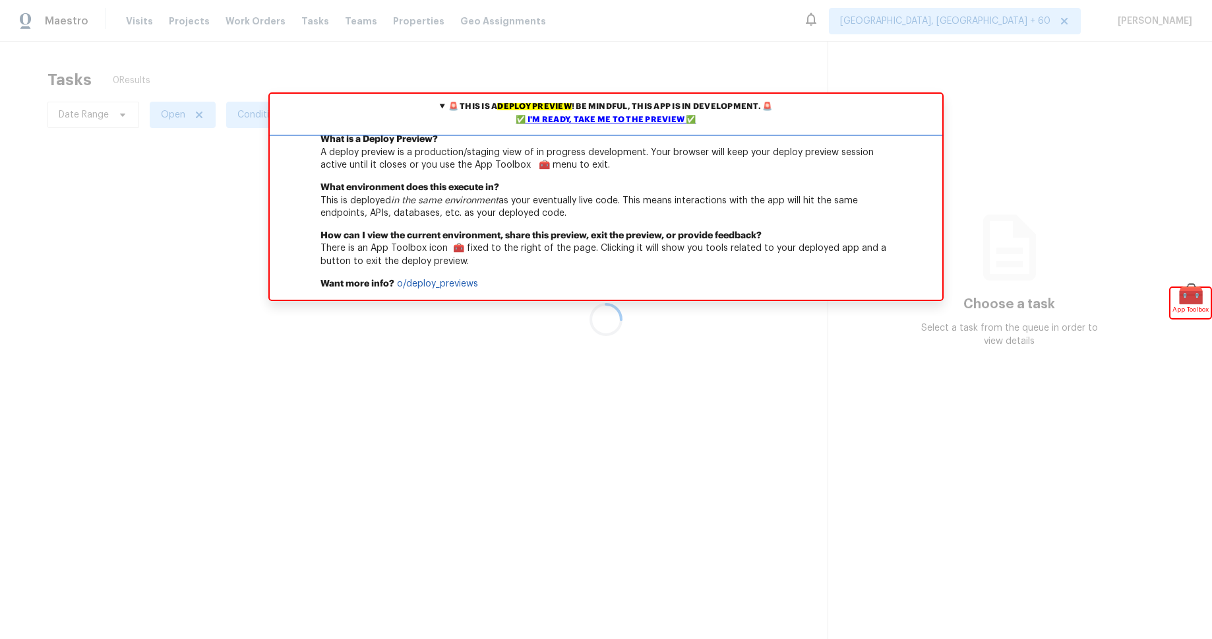
click at [577, 117] on div "✅ I'm ready, take me to the preview ✅" at bounding box center [606, 119] width 666 height 13
